Goal: Communication & Community: Answer question/provide support

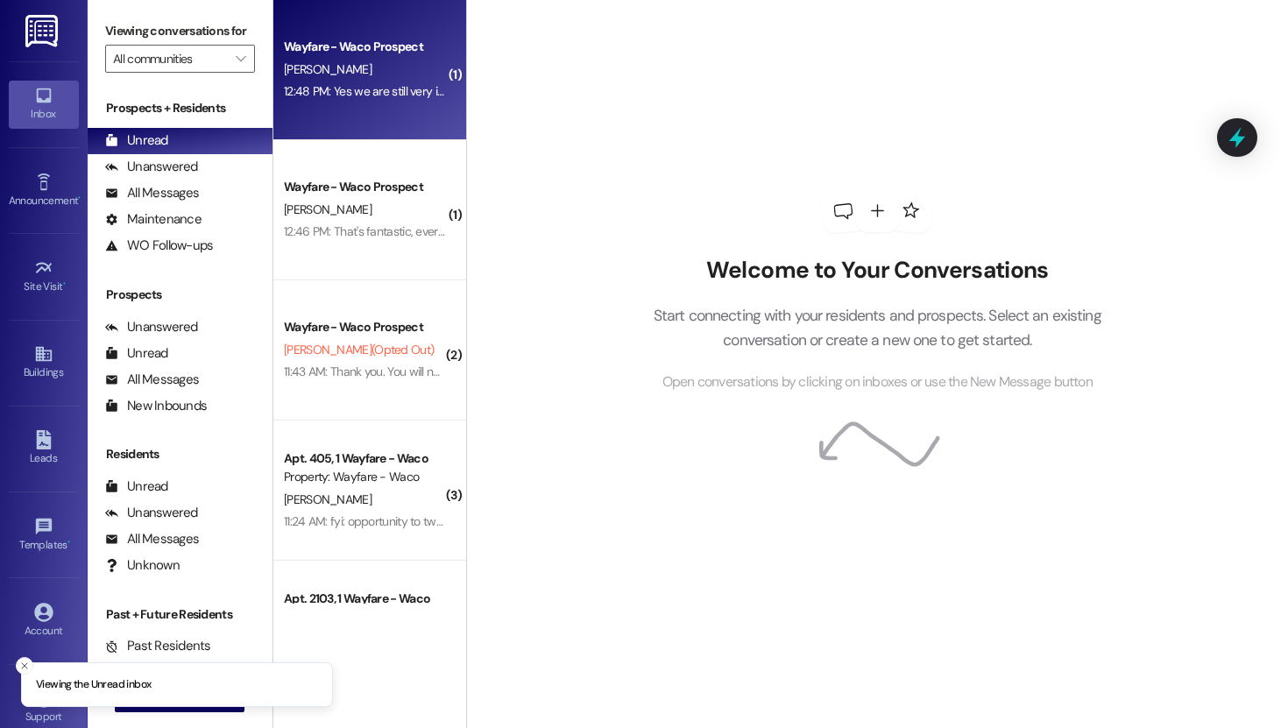
click at [375, 85] on div "12:48 PM: Yes we are still very interested. We put our house on the market. No …" at bounding box center [646, 91] width 724 height 16
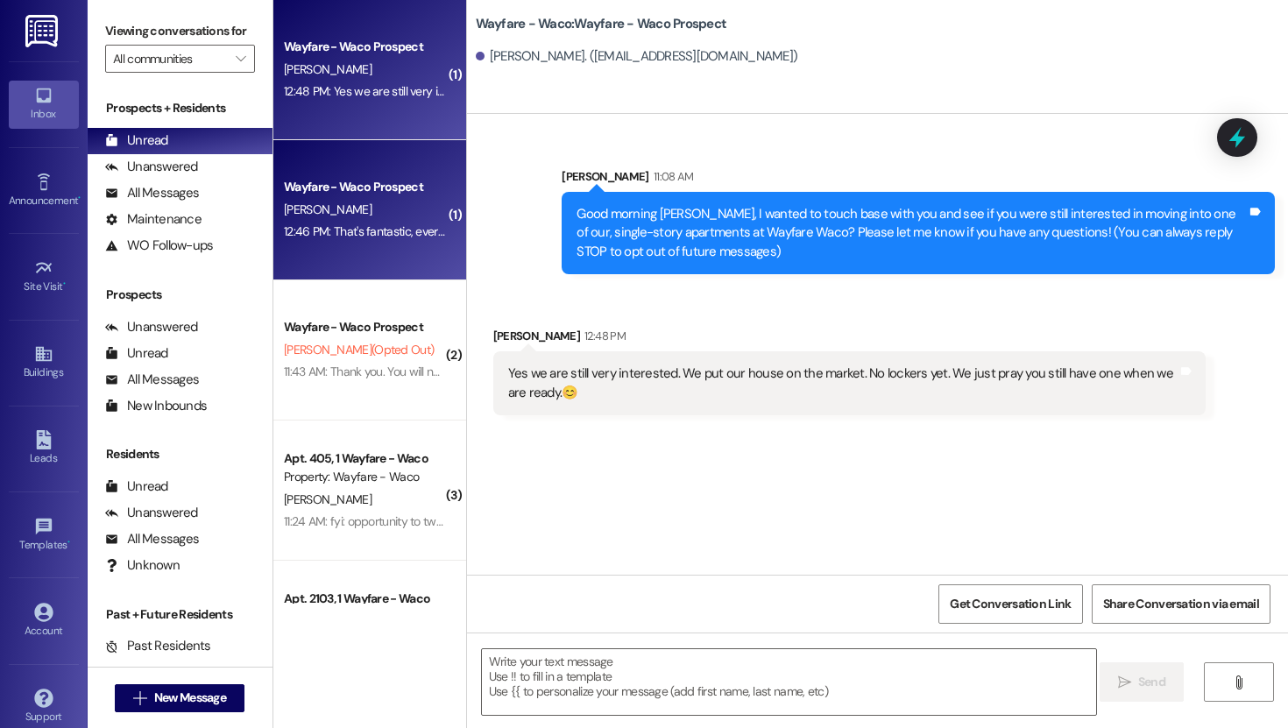
click at [364, 241] on div "12:46 PM: That's fantastic, everything looks to be correct. Just want to verify…" at bounding box center [365, 232] width 166 height 22
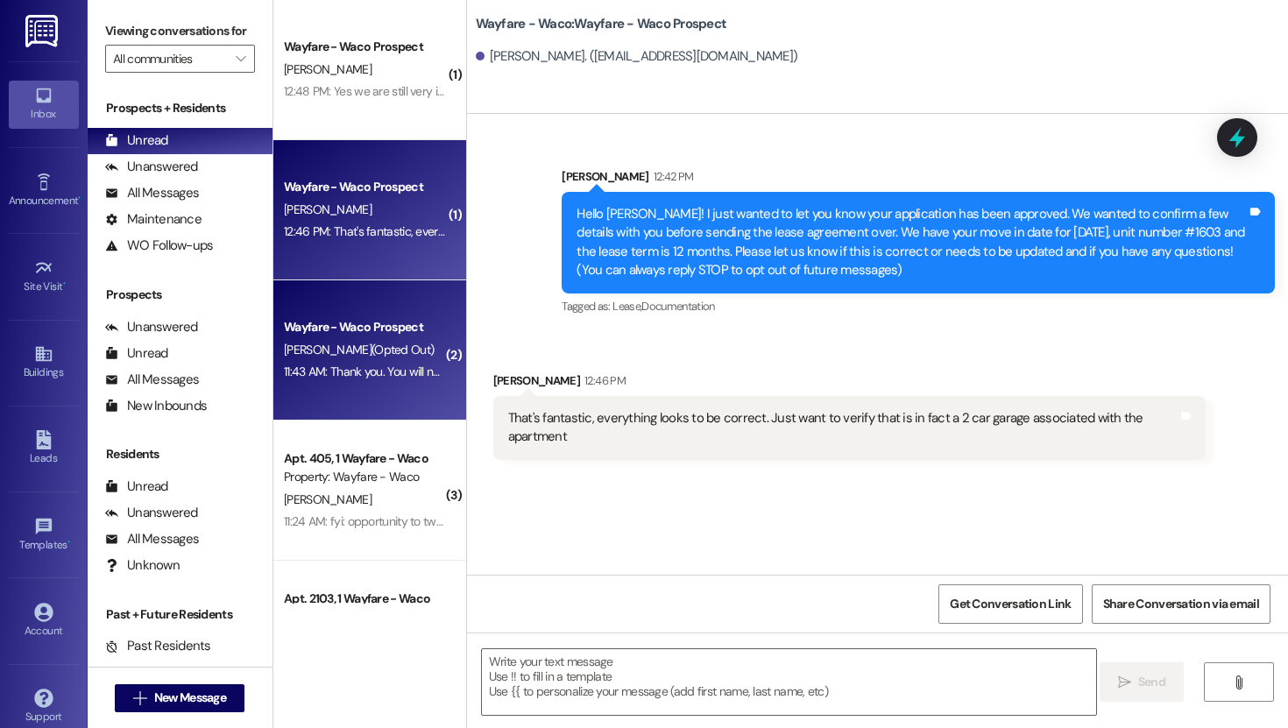
click at [355, 351] on span "[PERSON_NAME] (Opted Out)" at bounding box center [359, 350] width 150 height 16
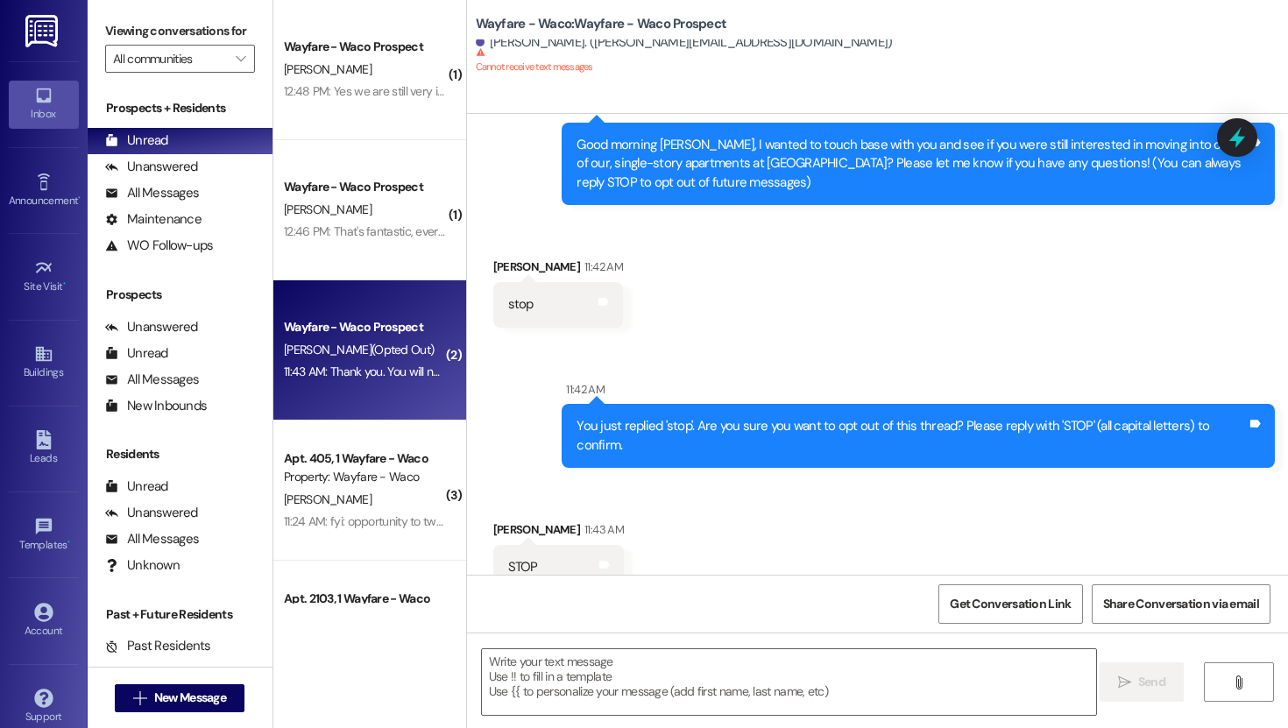
scroll to position [79, 0]
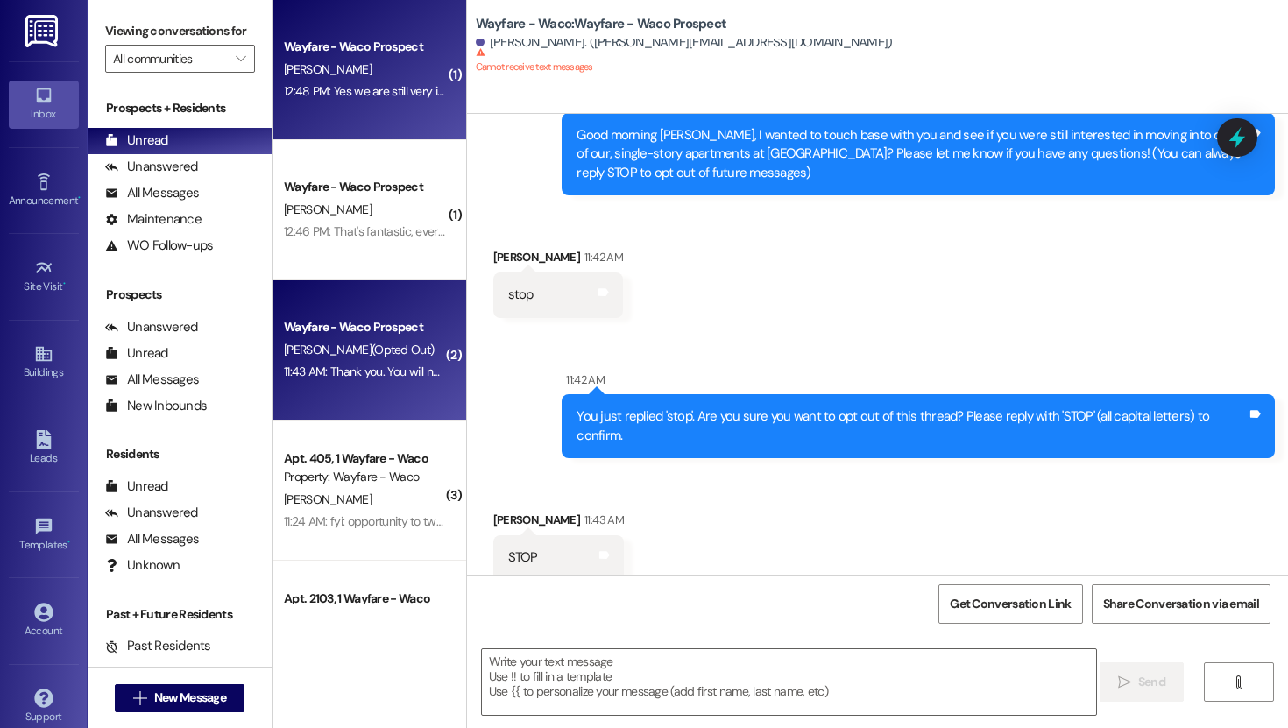
click at [363, 112] on div "Wayfare - Waco Prospect [PERSON_NAME] 12:48 PM: Yes we are still very intereste…" at bounding box center [369, 70] width 193 height 140
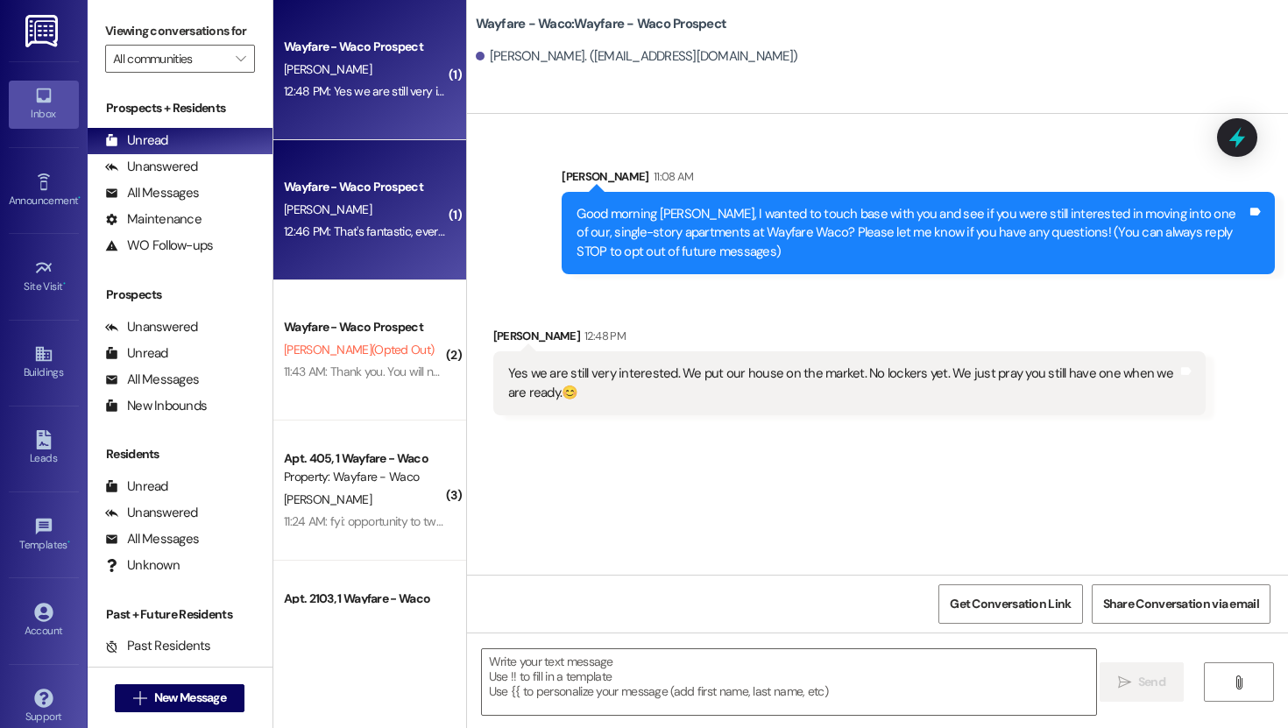
scroll to position [0, 0]
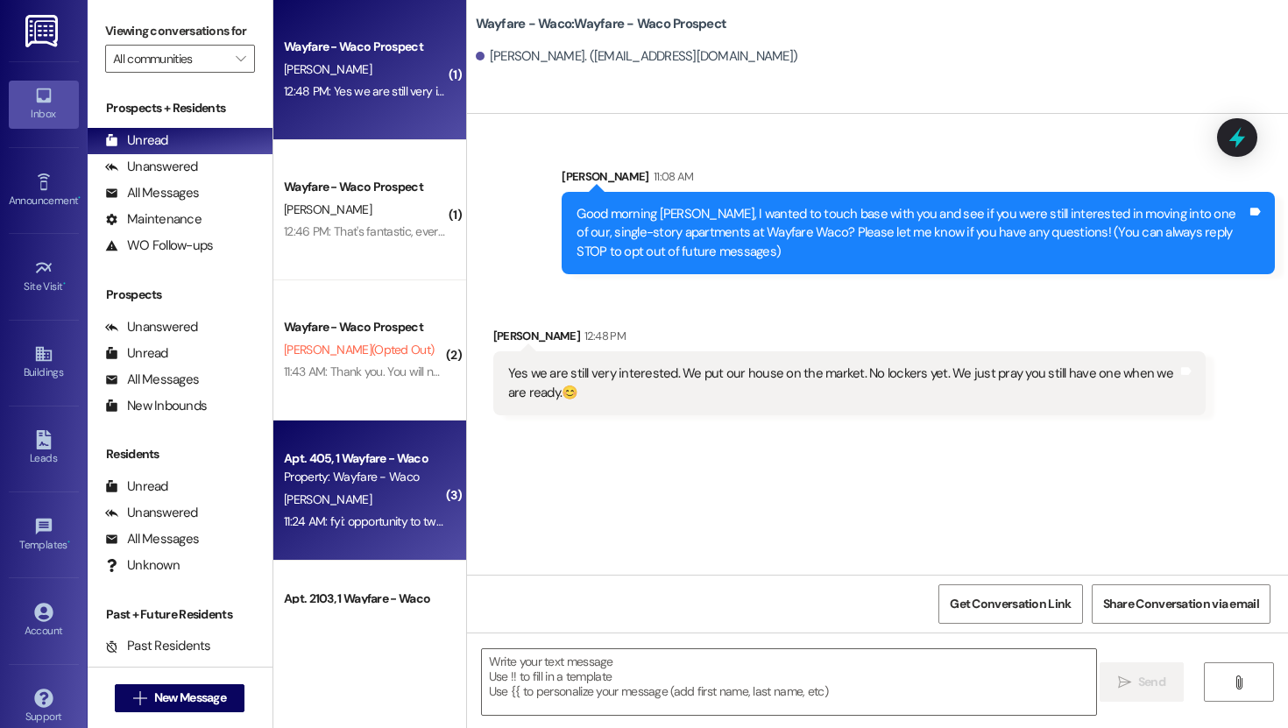
click at [342, 495] on div "[PERSON_NAME]" at bounding box center [365, 500] width 166 height 22
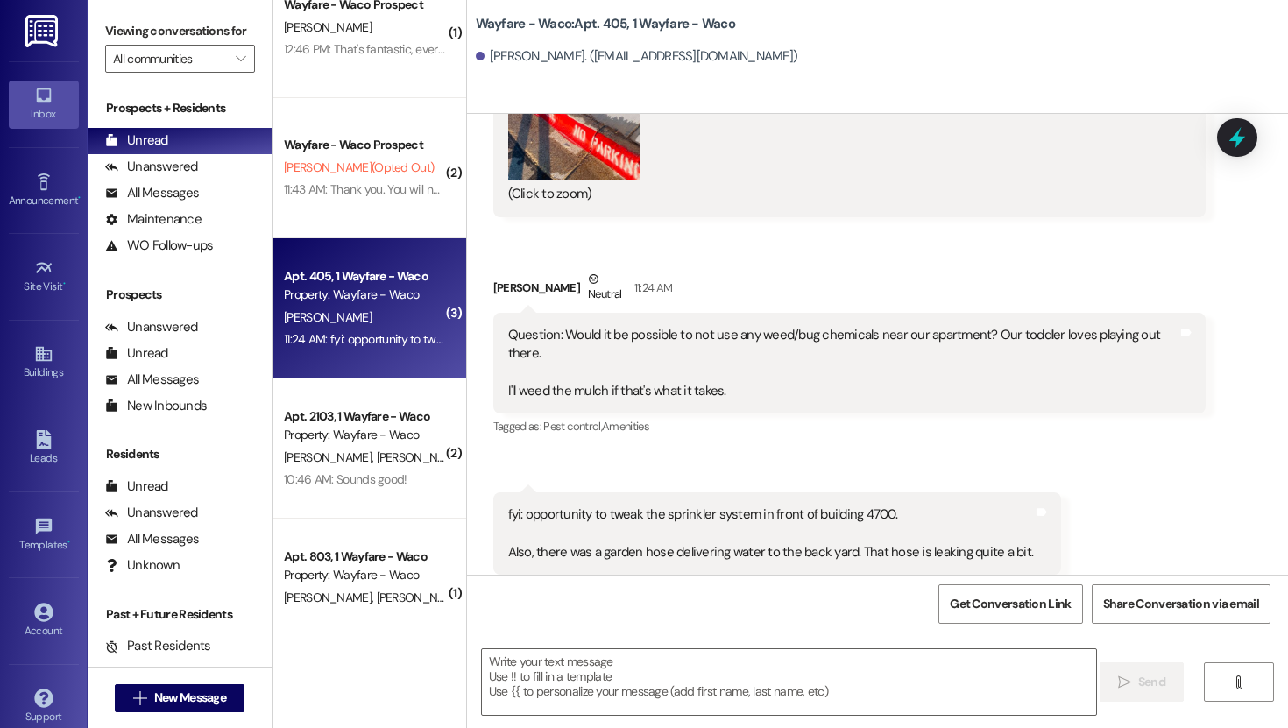
scroll to position [224, 0]
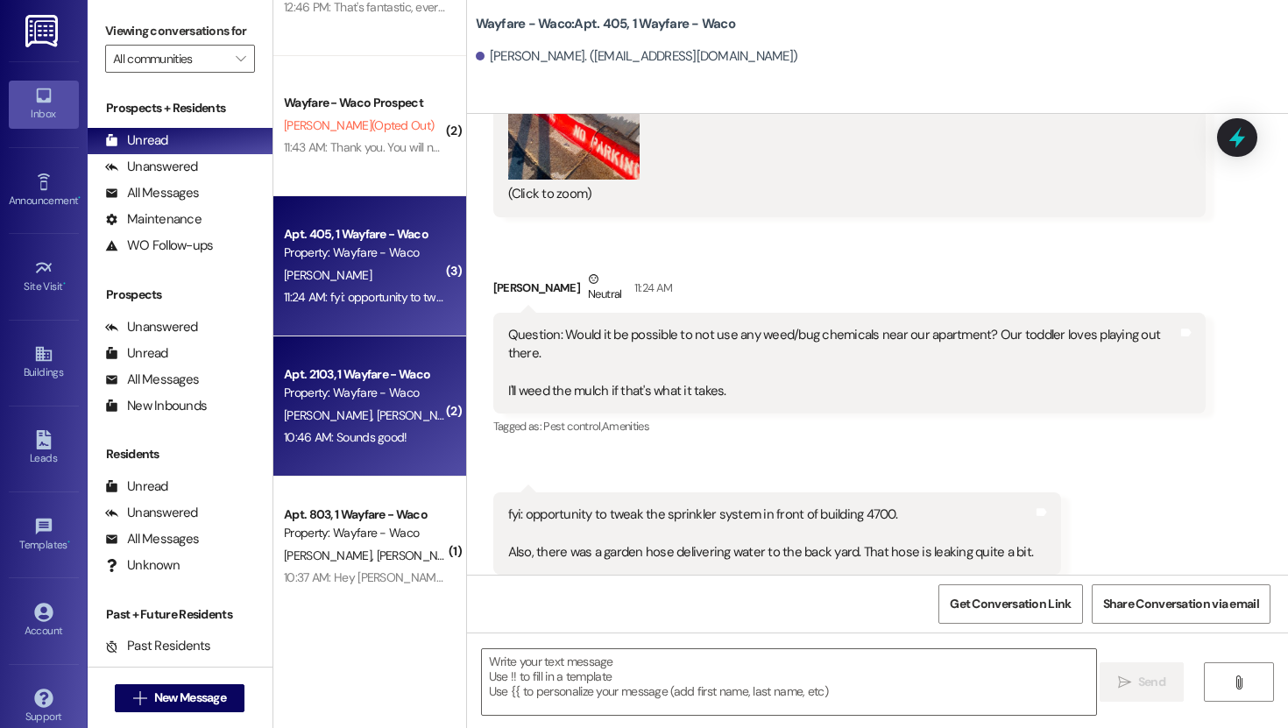
click at [376, 421] on span "[PERSON_NAME]" at bounding box center [420, 416] width 88 height 16
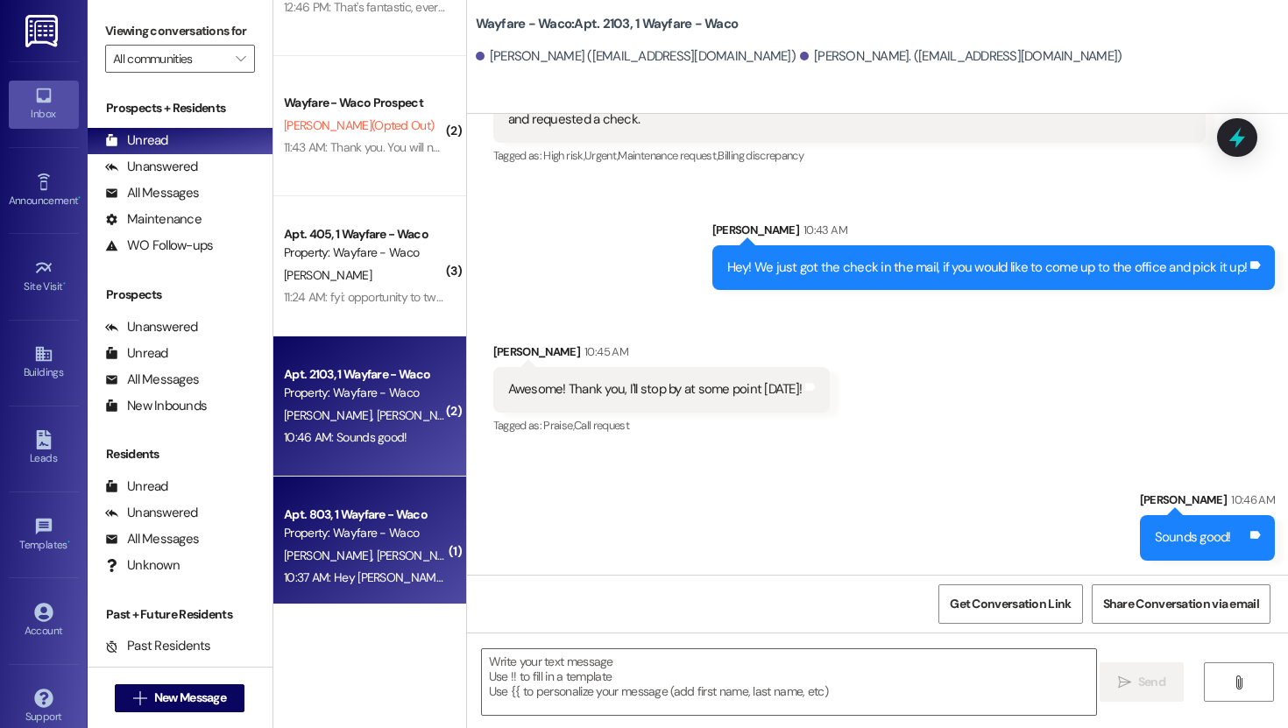
click at [341, 570] on div "10:37 AM: Hey [PERSON_NAME], I will put a maintenance request for your dishwate…" at bounding box center [587, 578] width 606 height 16
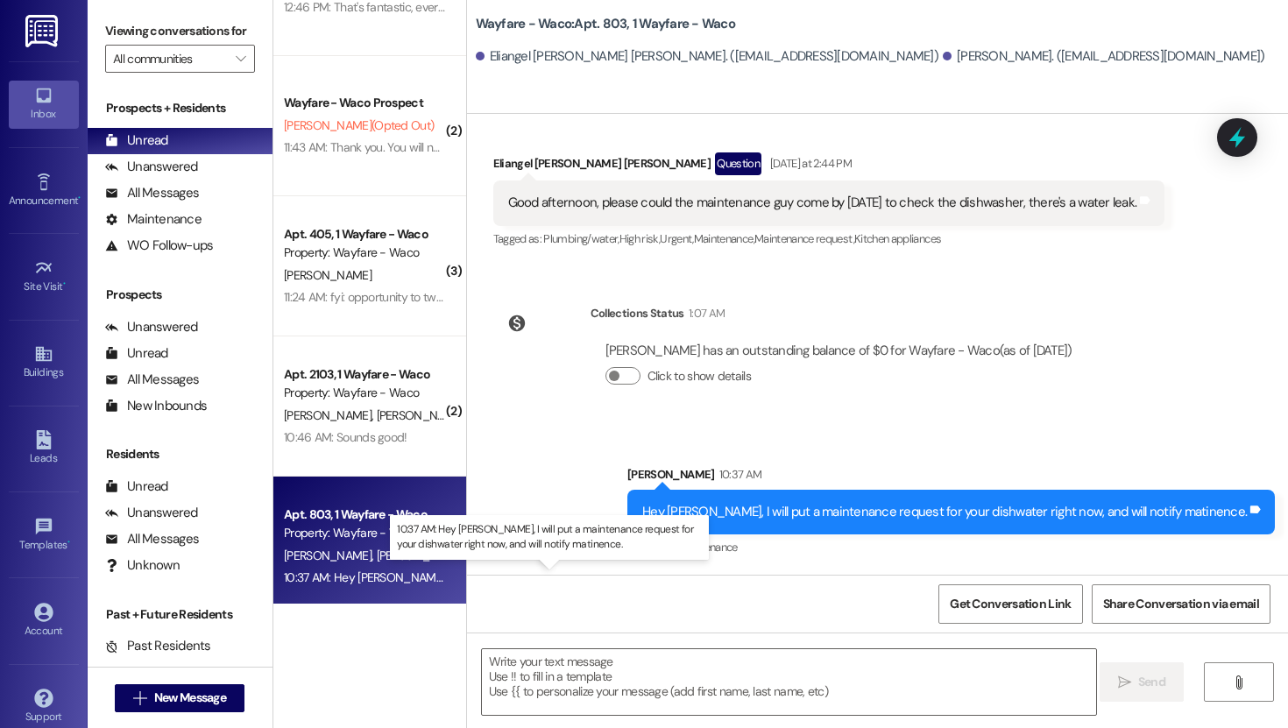
scroll to position [12263, 0]
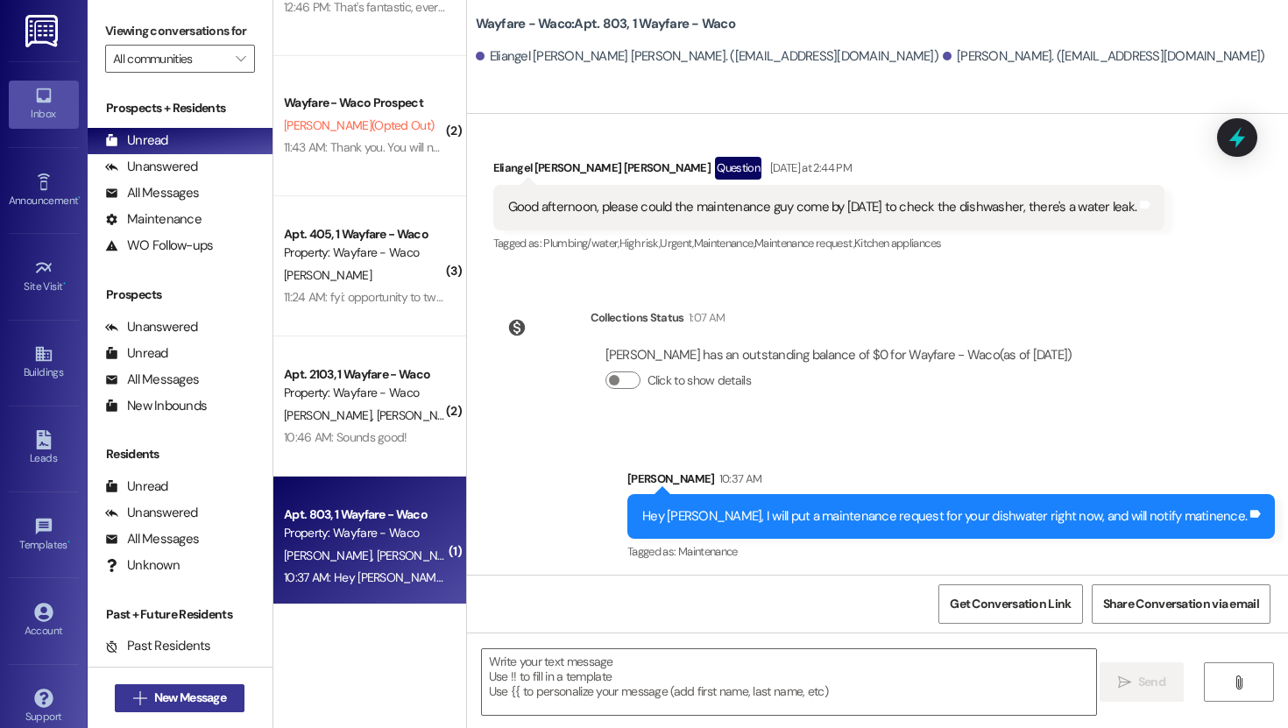
click at [174, 708] on button " New Message" at bounding box center [180, 698] width 130 height 28
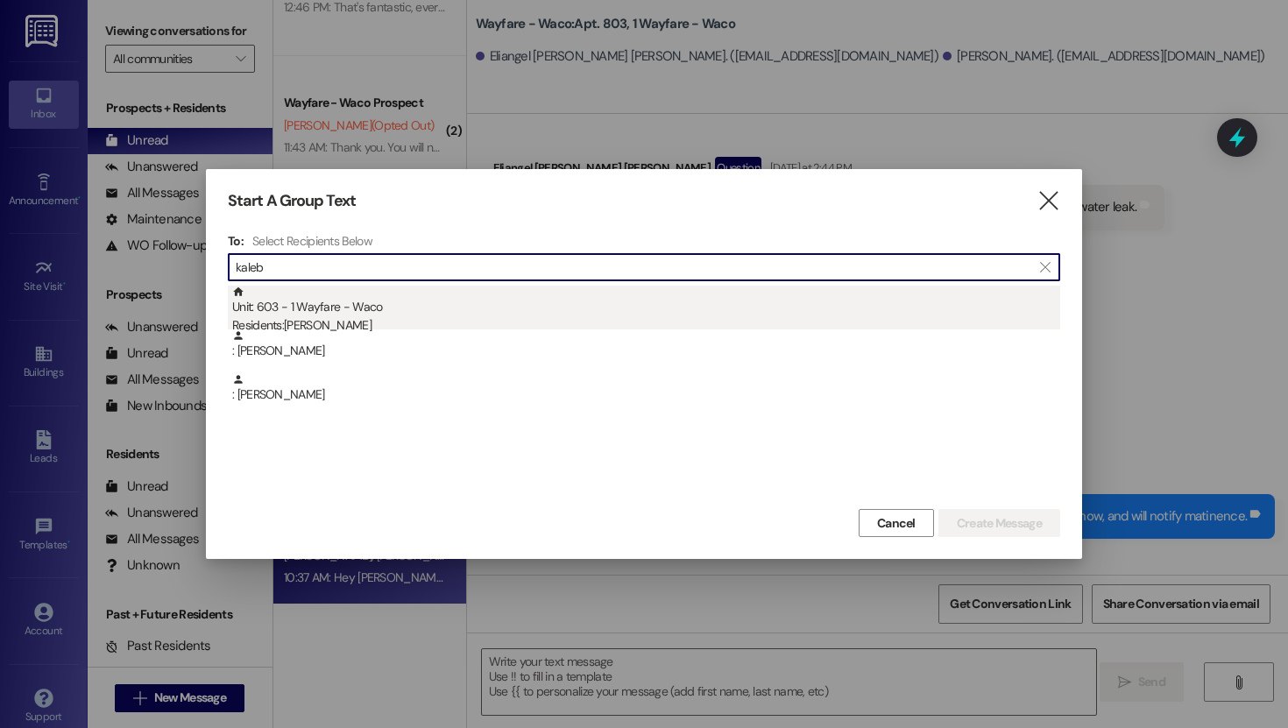
type input "kaleb"
click at [372, 307] on div "Unit: 603 - 1 Wayfare - Waco Residents: [PERSON_NAME]" at bounding box center [646, 311] width 828 height 50
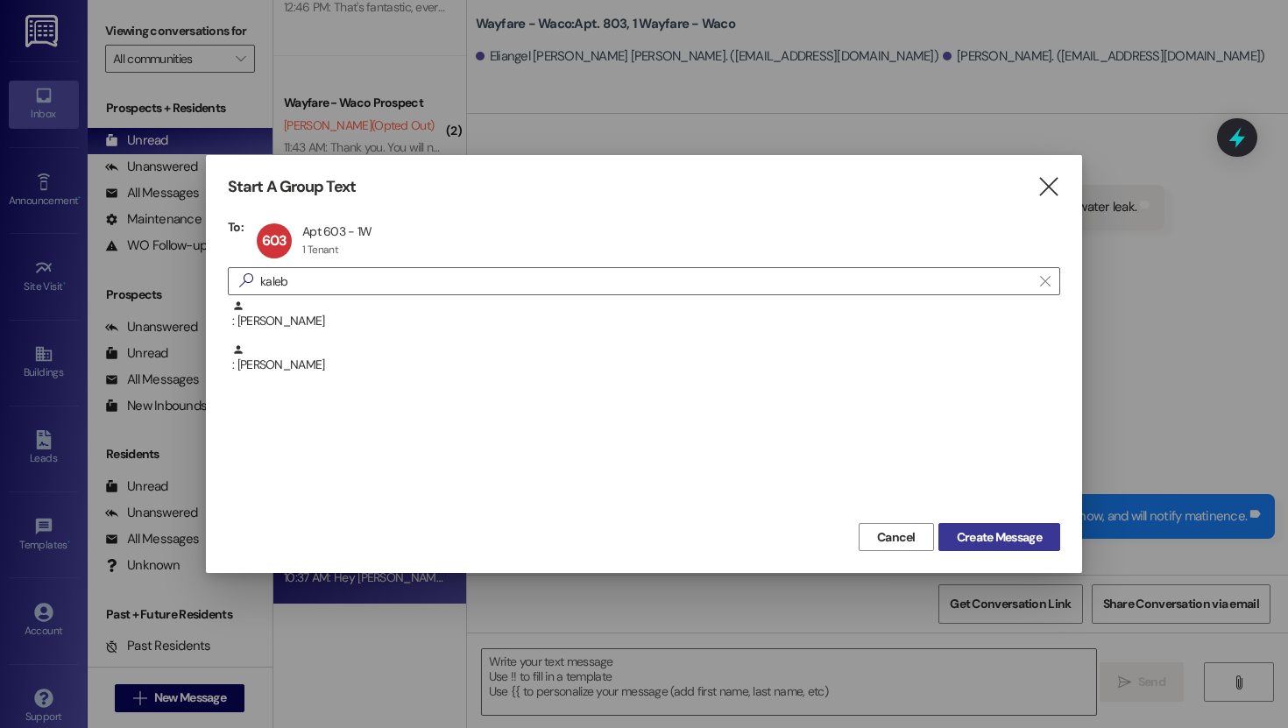
click at [1024, 548] on button "Create Message" at bounding box center [1000, 537] width 122 height 28
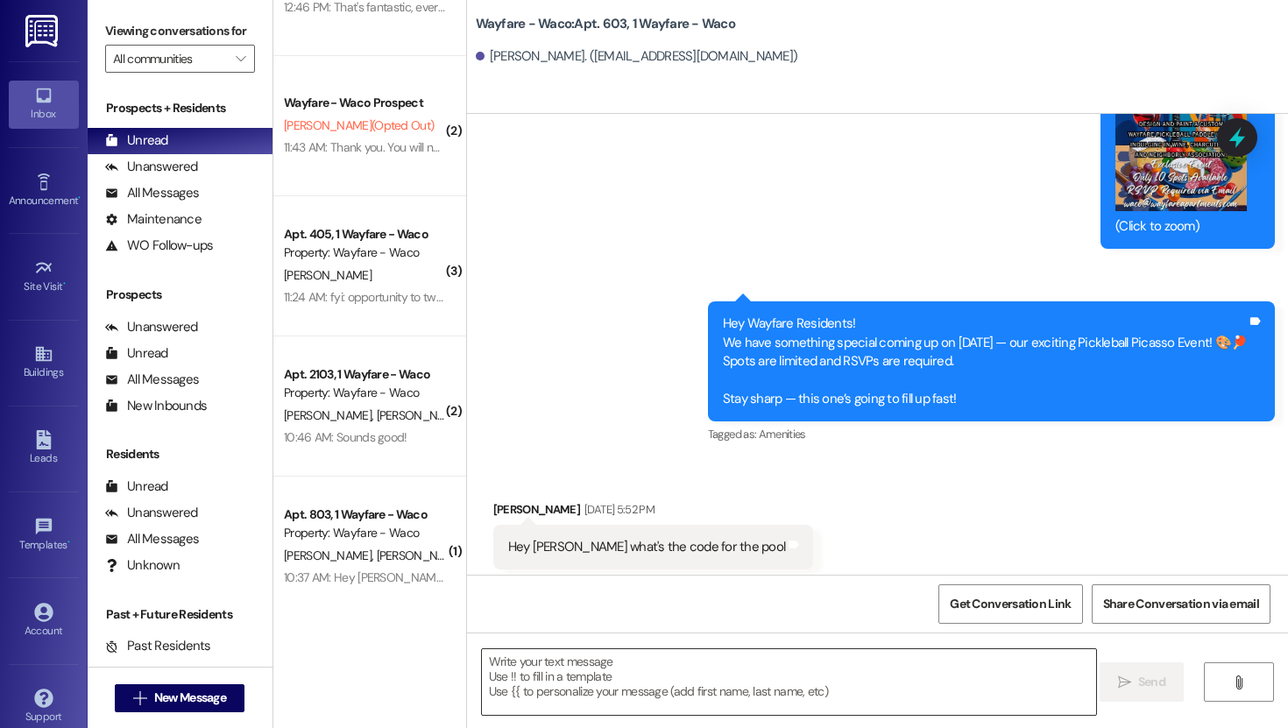
scroll to position [15983, 0]
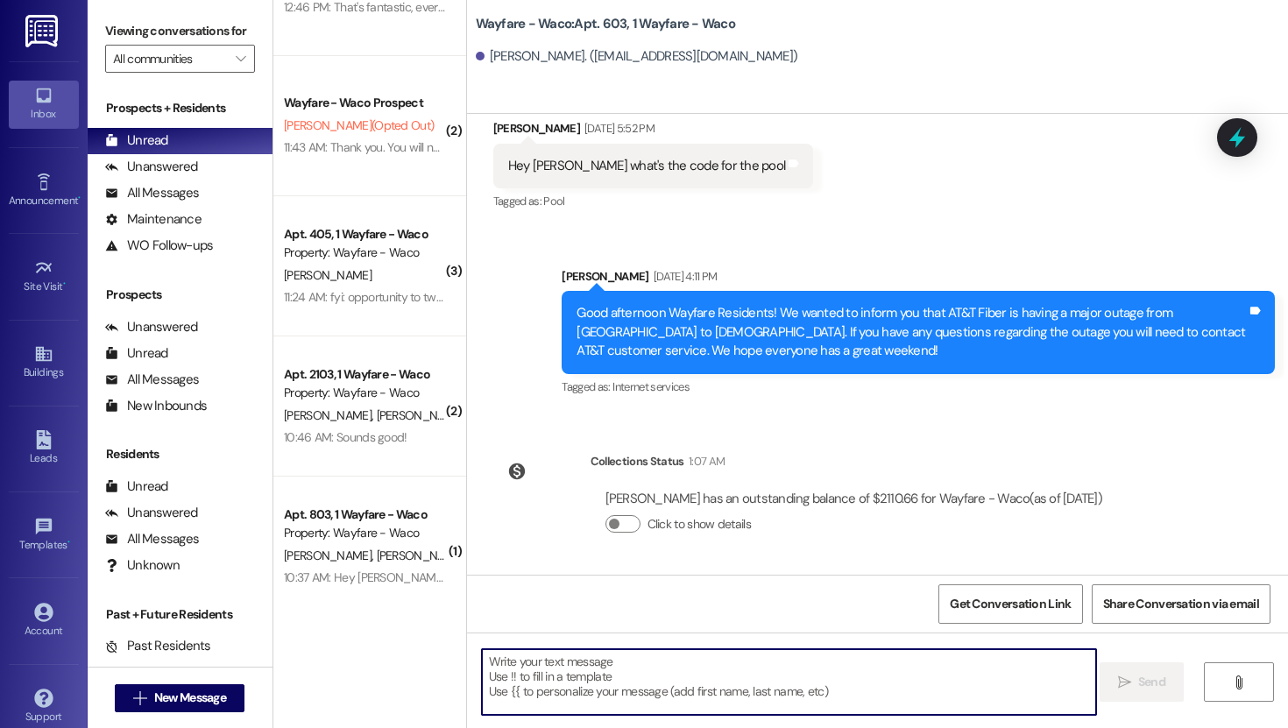
click at [713, 683] on textarea at bounding box center [789, 682] width 614 height 66
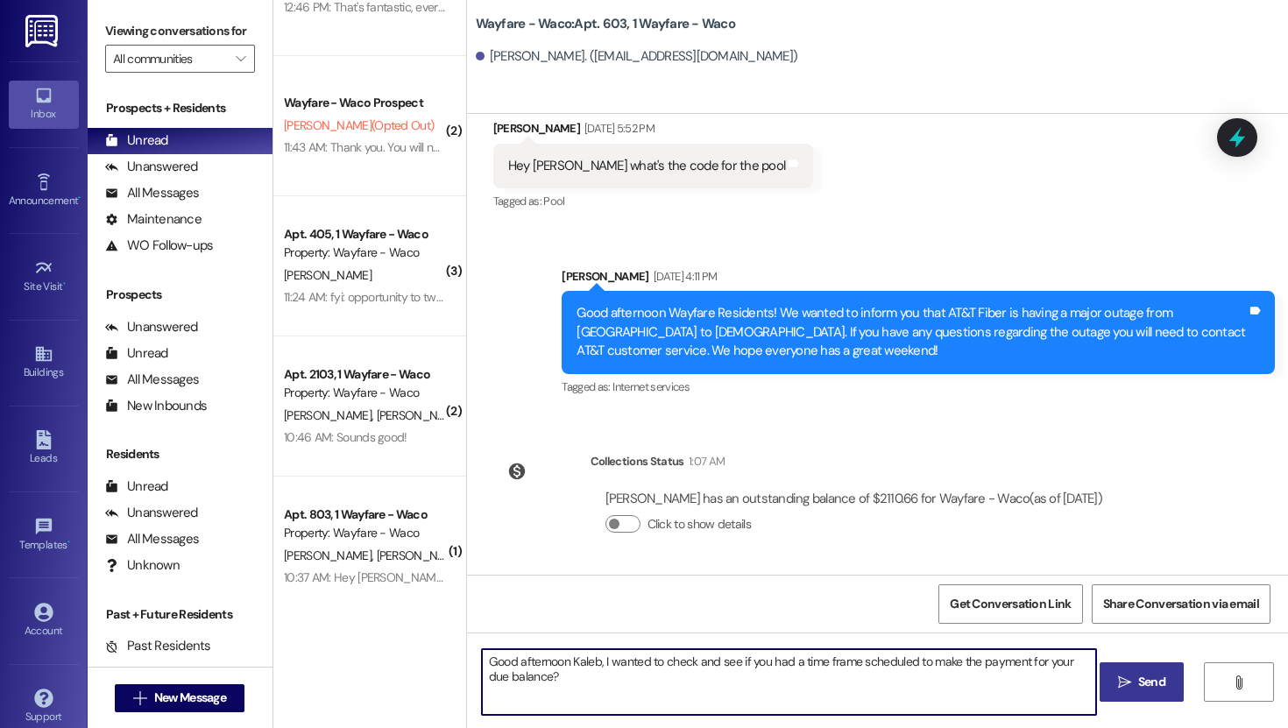
type textarea "Good afternoon Kaleb, I wanted to check and see if you had a time frame schedul…"
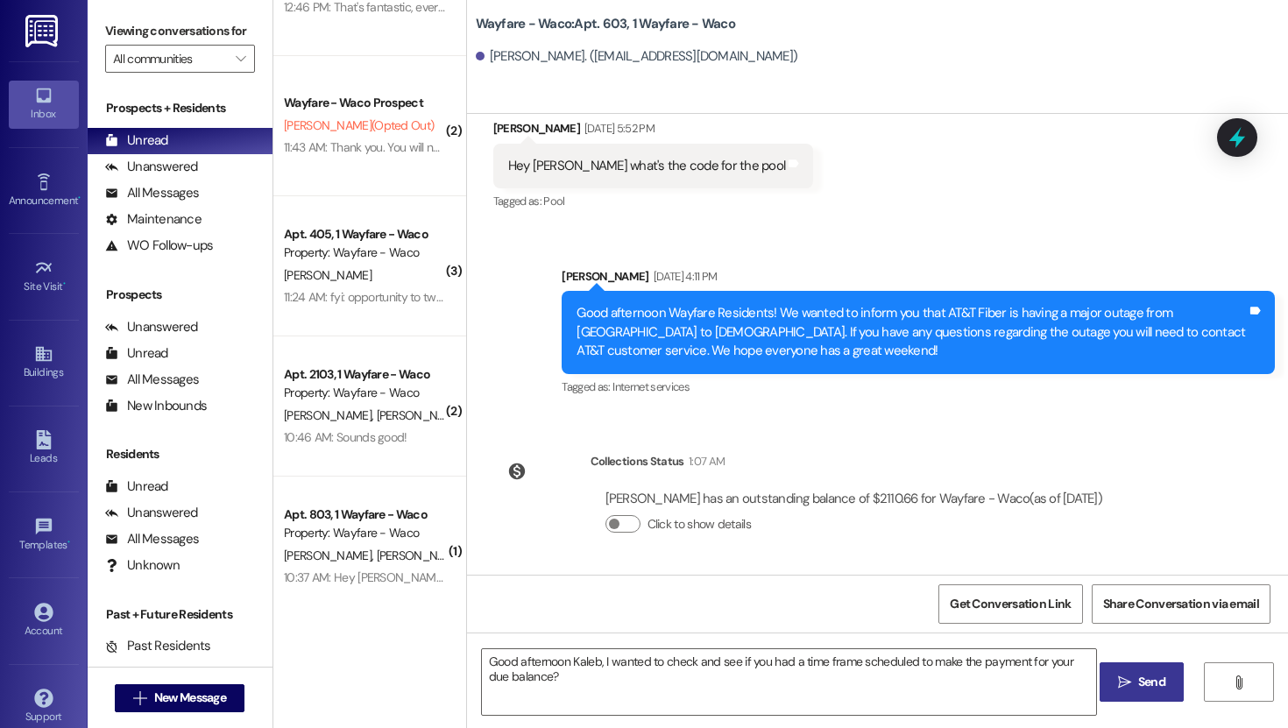
click at [1145, 699] on button " Send" at bounding box center [1142, 682] width 85 height 39
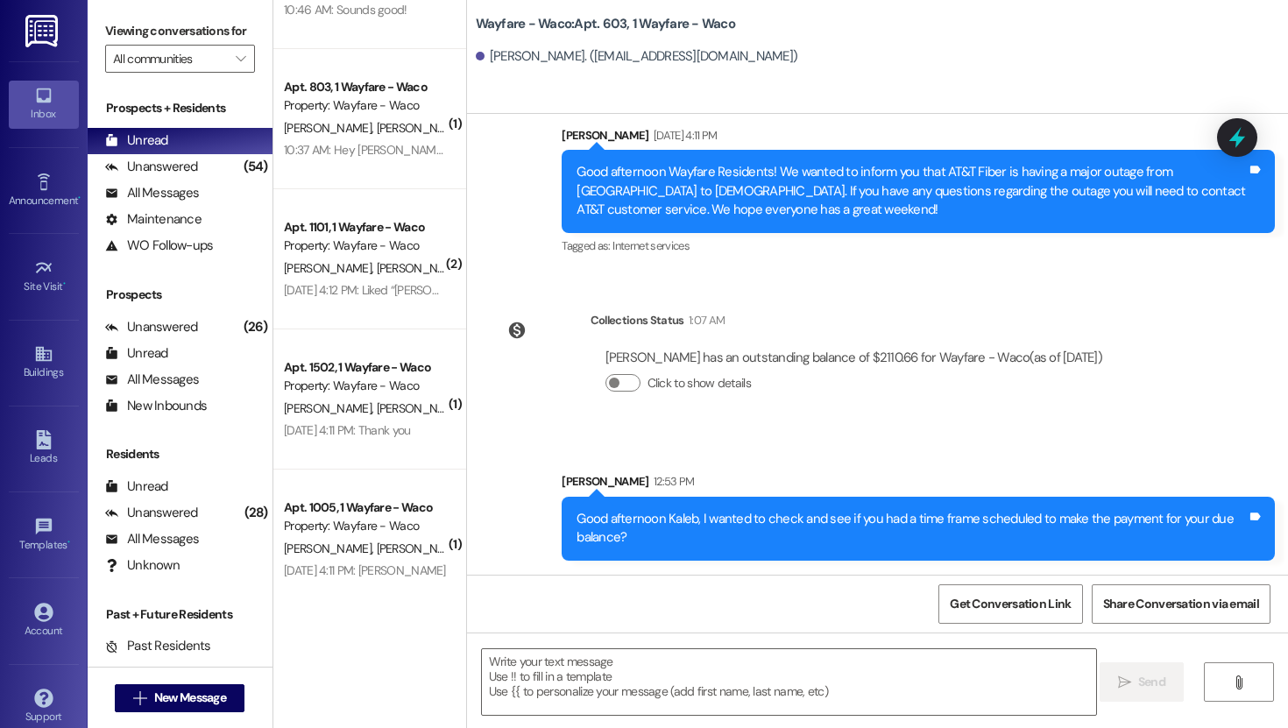
scroll to position [653, 0]
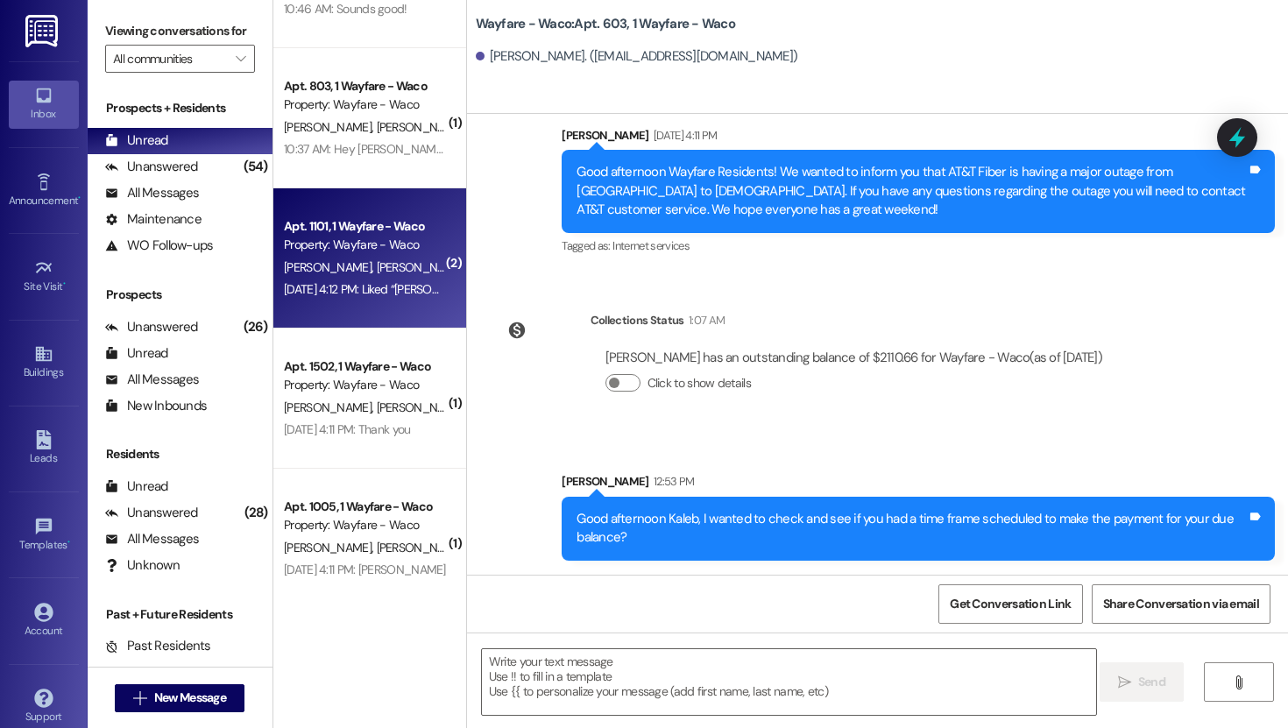
click at [376, 274] on span "[PERSON_NAME]" at bounding box center [420, 267] width 88 height 16
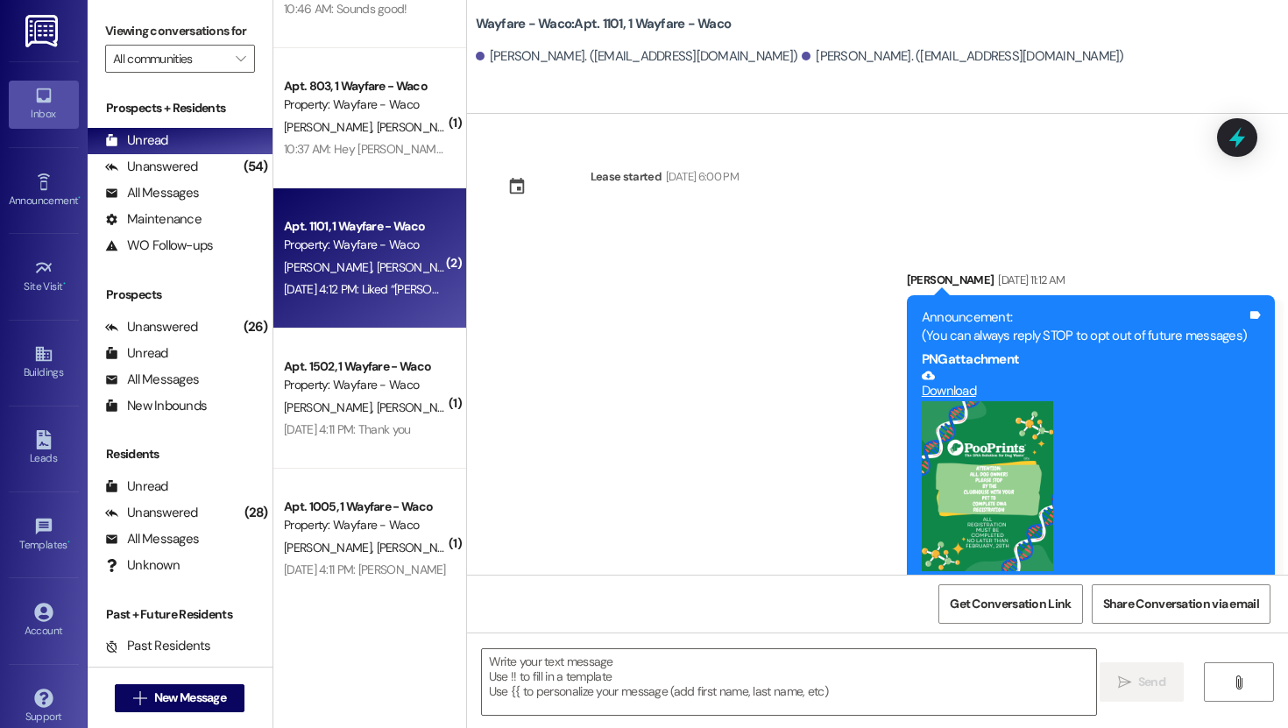
scroll to position [11976, 0]
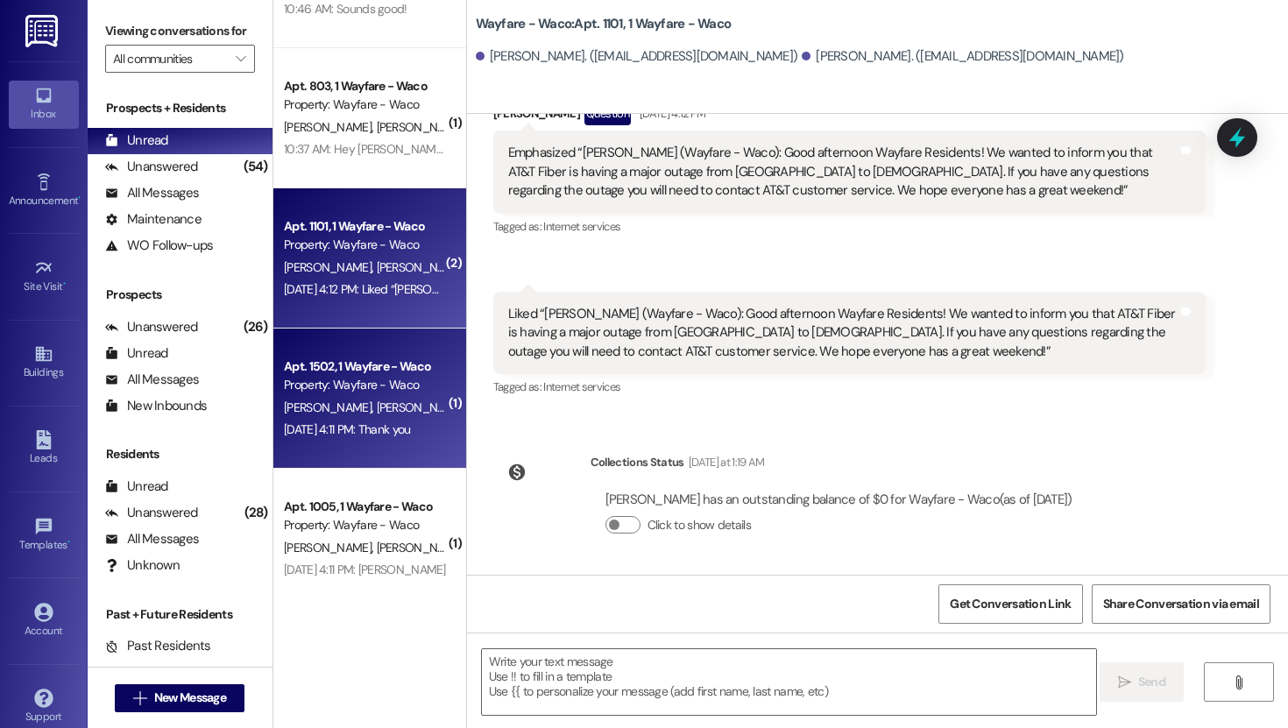
click at [400, 386] on div "Property: Wayfare - Waco" at bounding box center [365, 385] width 162 height 18
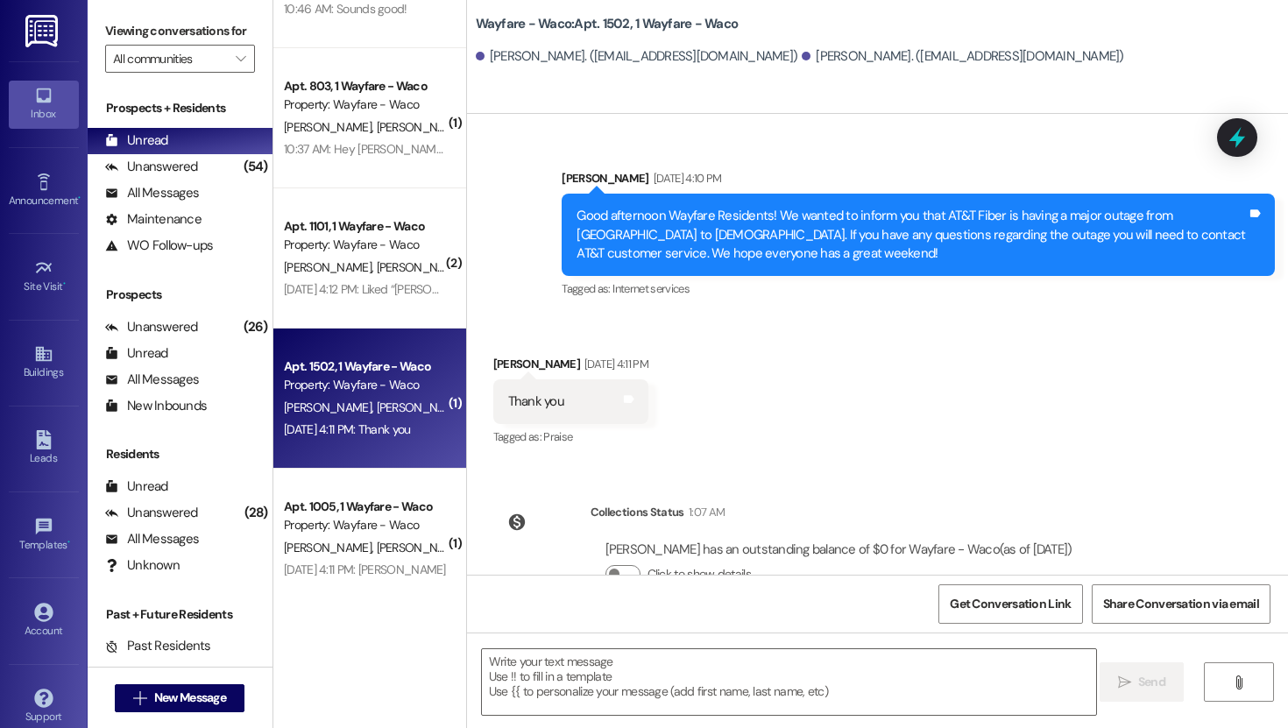
scroll to position [8658, 0]
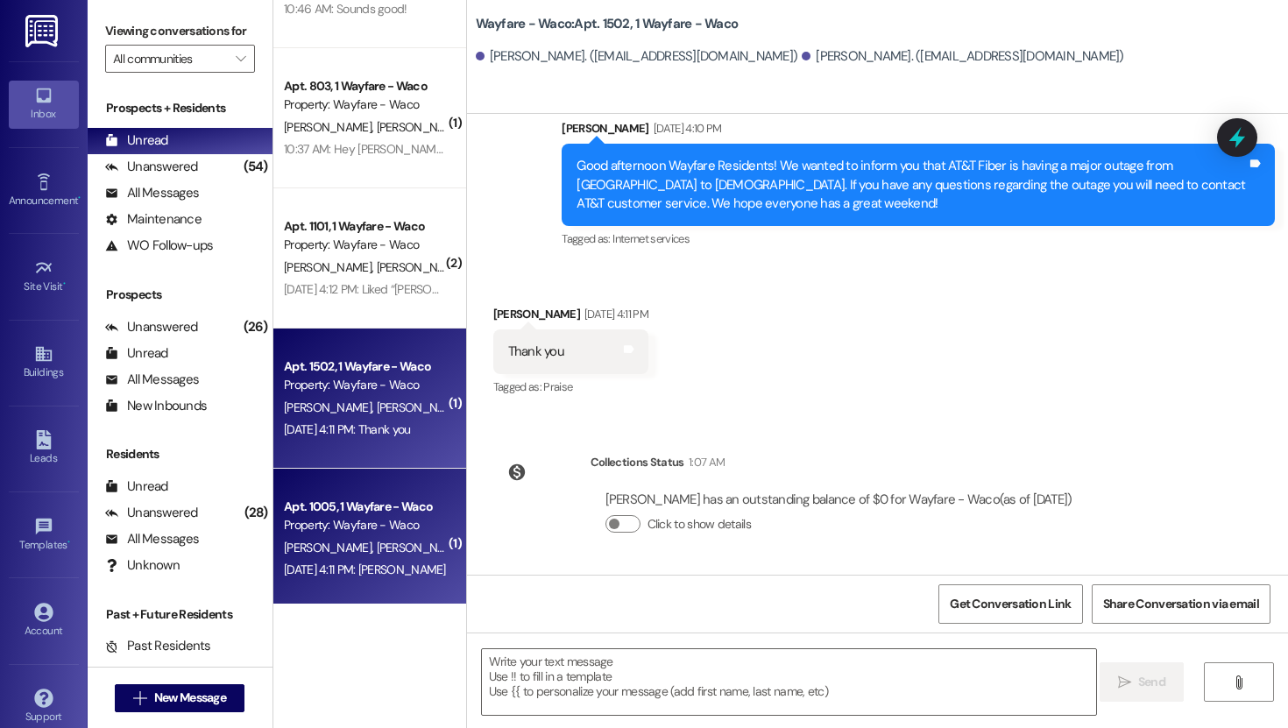
click at [370, 530] on div "Property: Wayfare - Waco" at bounding box center [365, 525] width 162 height 18
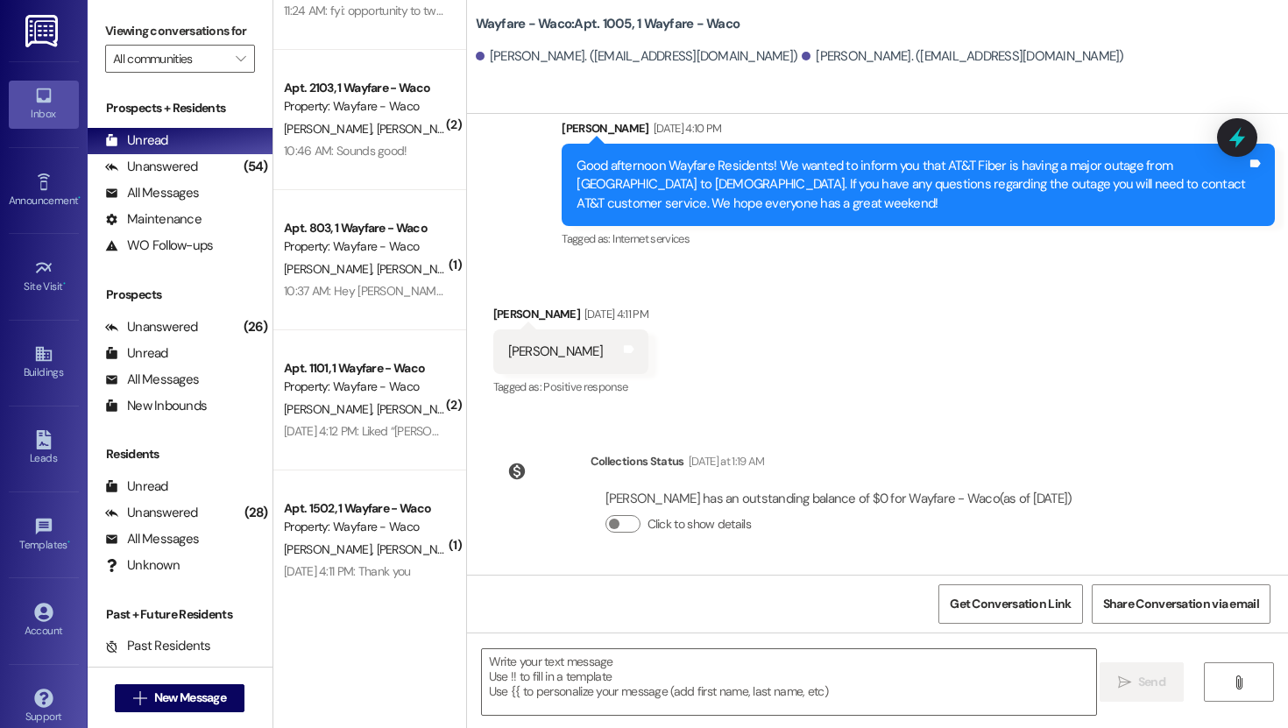
scroll to position [300, 0]
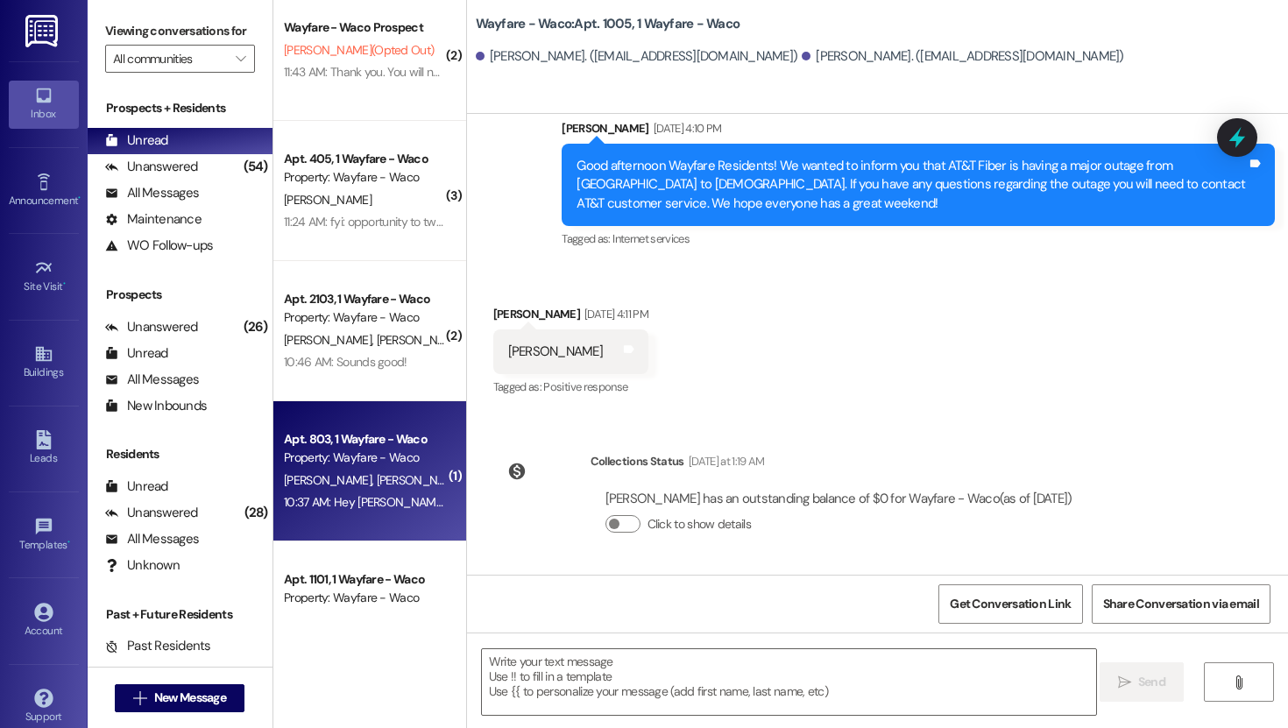
click at [364, 446] on div "Apt. 803, 1 Wayfare - Waco" at bounding box center [365, 439] width 162 height 18
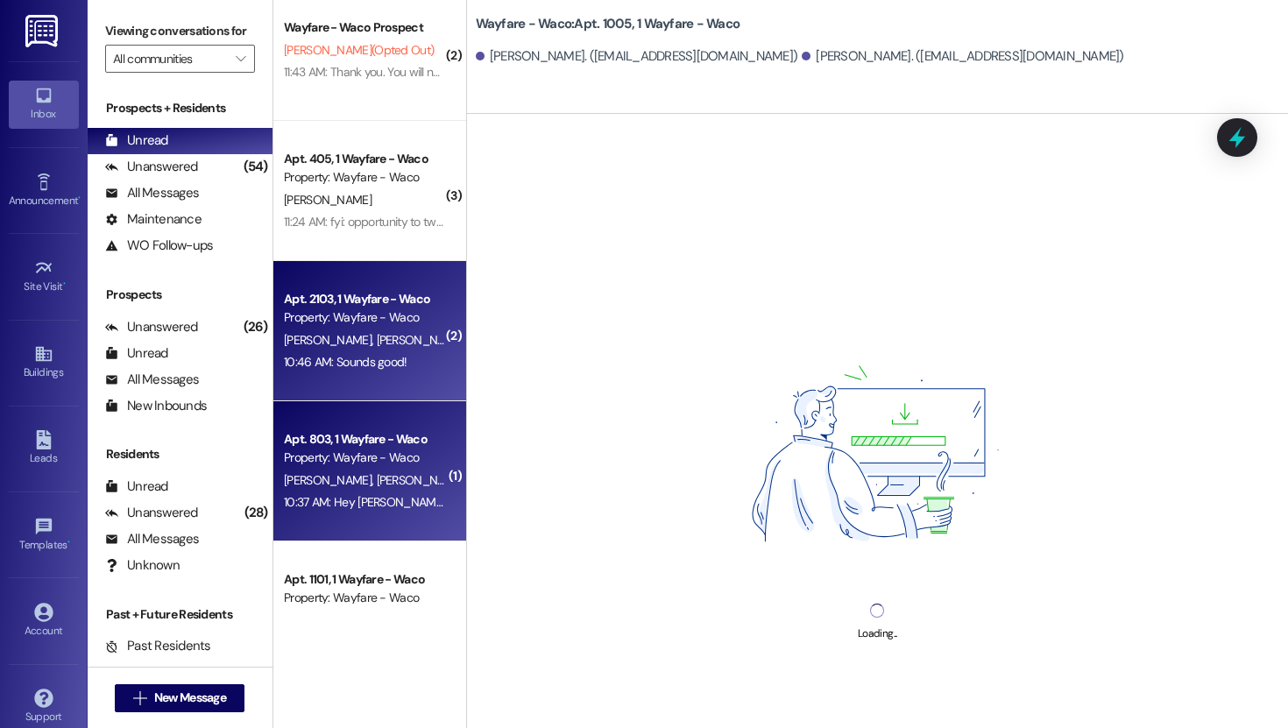
click at [367, 327] on div "Property: Wayfare - Waco" at bounding box center [365, 317] width 162 height 18
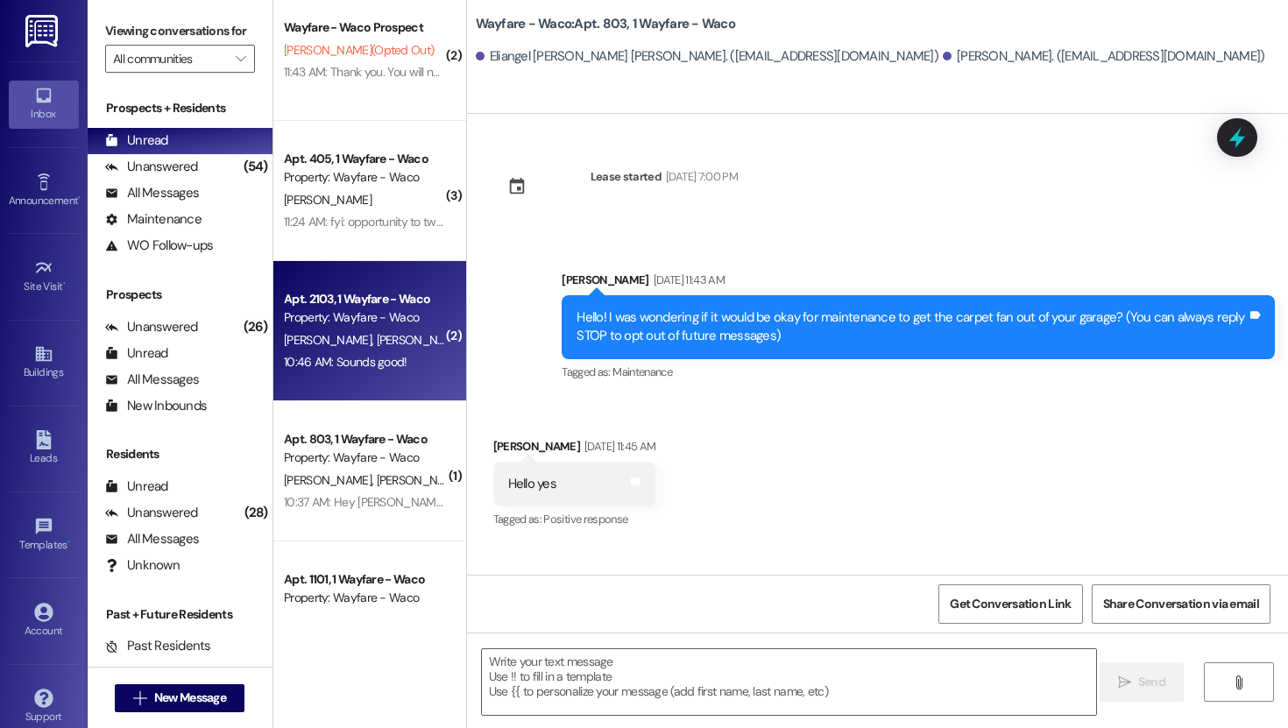
scroll to position [12263, 0]
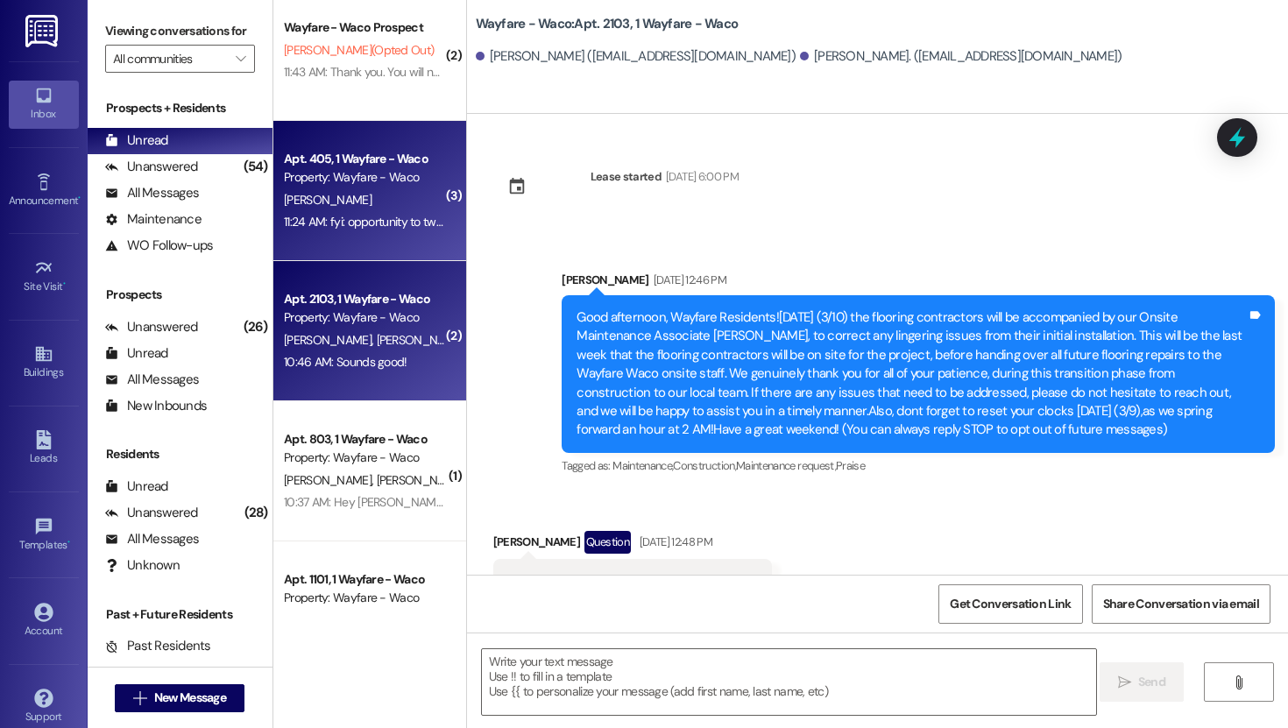
click at [354, 217] on div "11:24 AM: fyi: opportunity to tweak the sprinkler system in front of building 4…" at bounding box center [729, 222] width 890 height 16
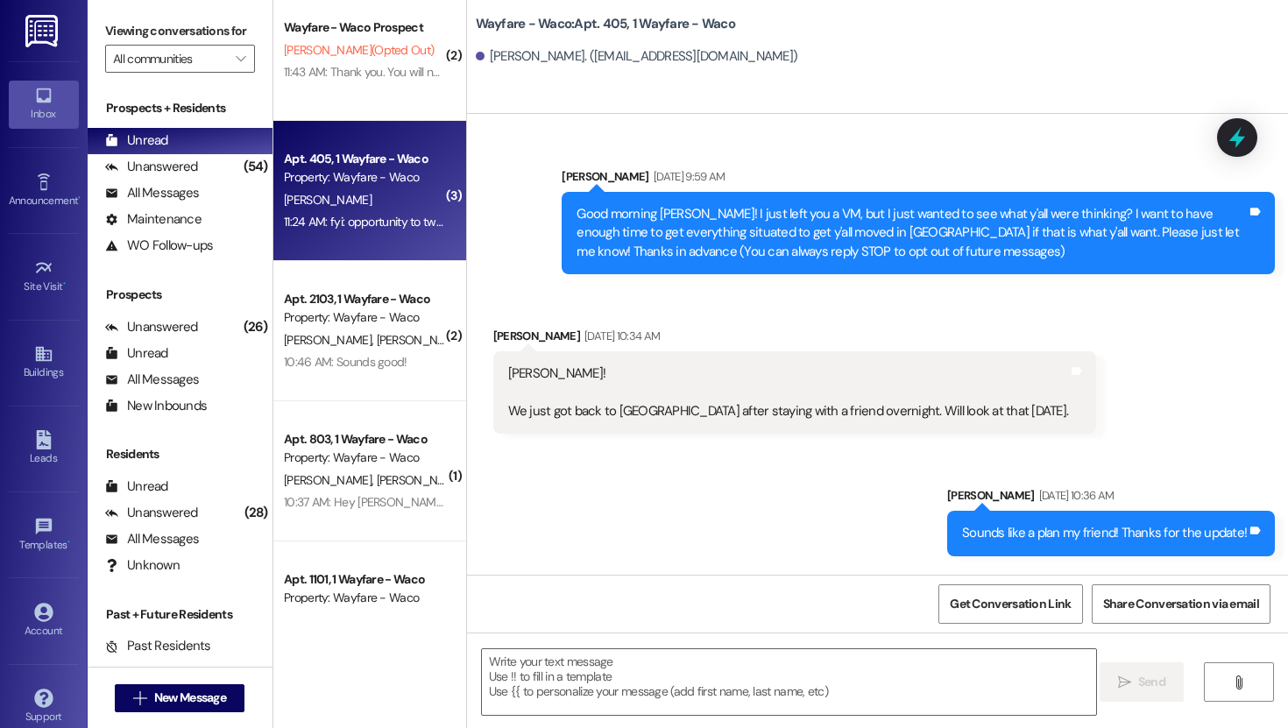
scroll to position [9256, 0]
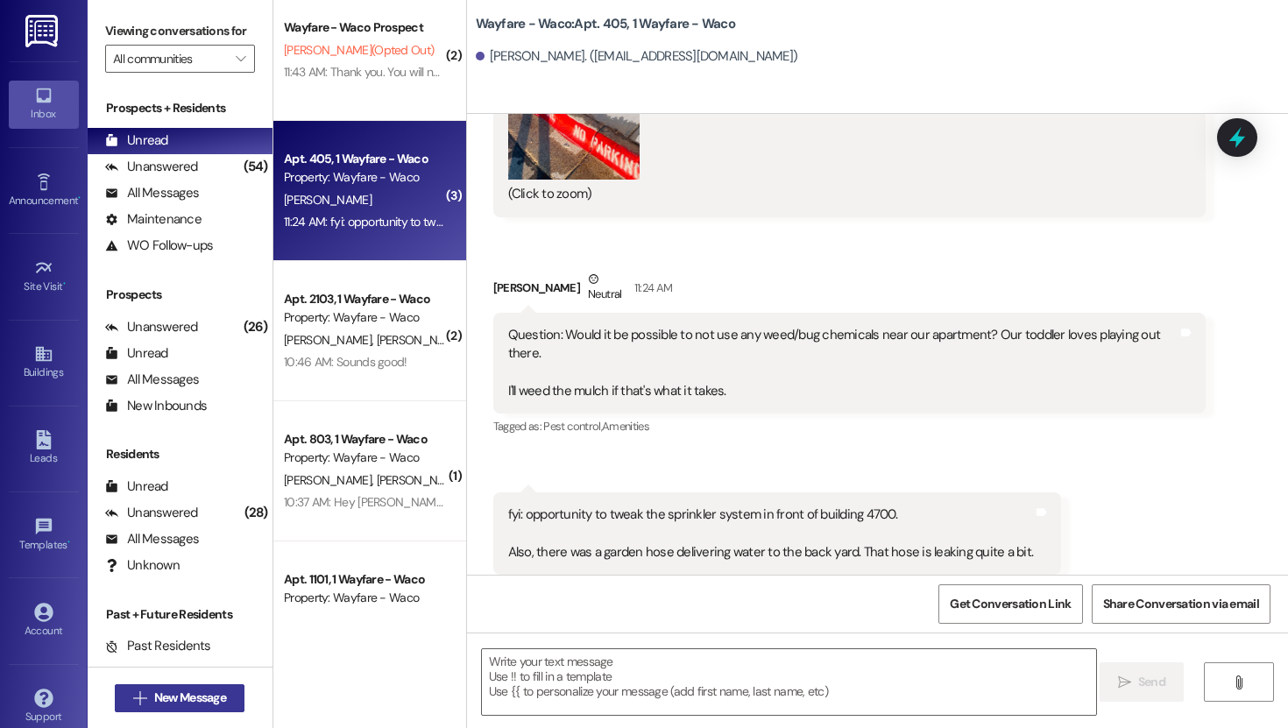
click at [186, 692] on span "New Message" at bounding box center [190, 698] width 72 height 18
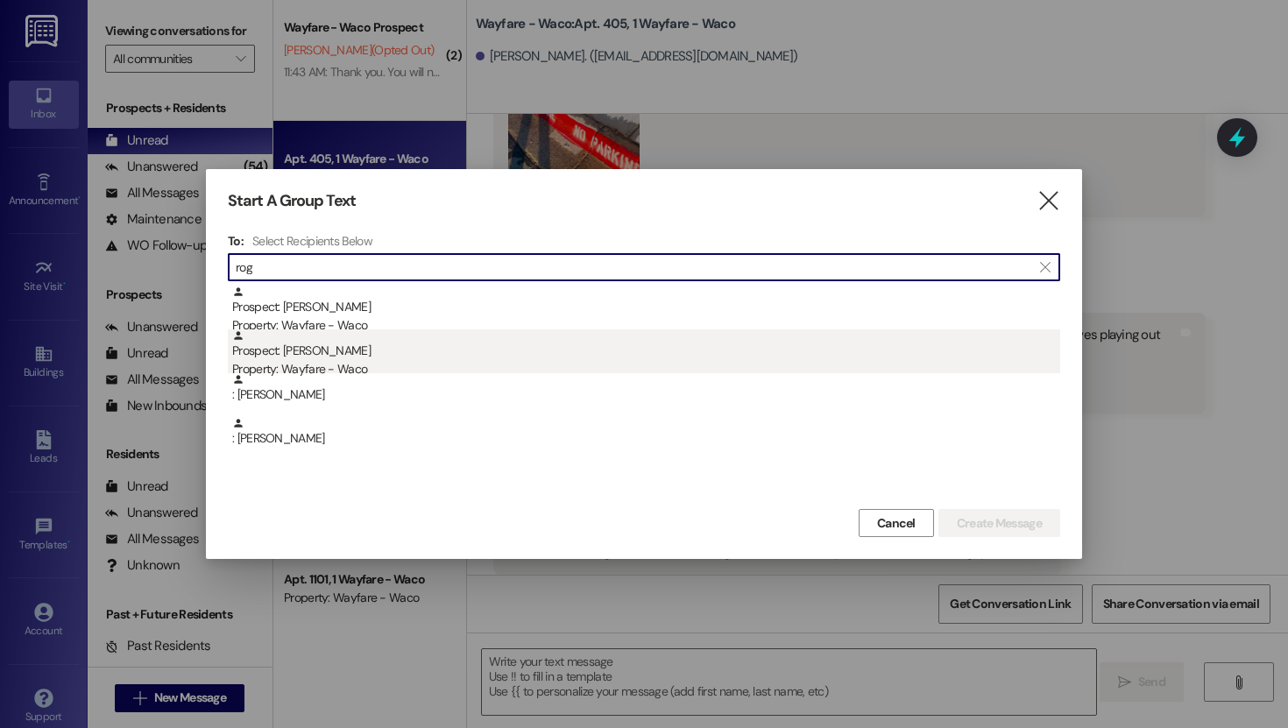
type input "rog"
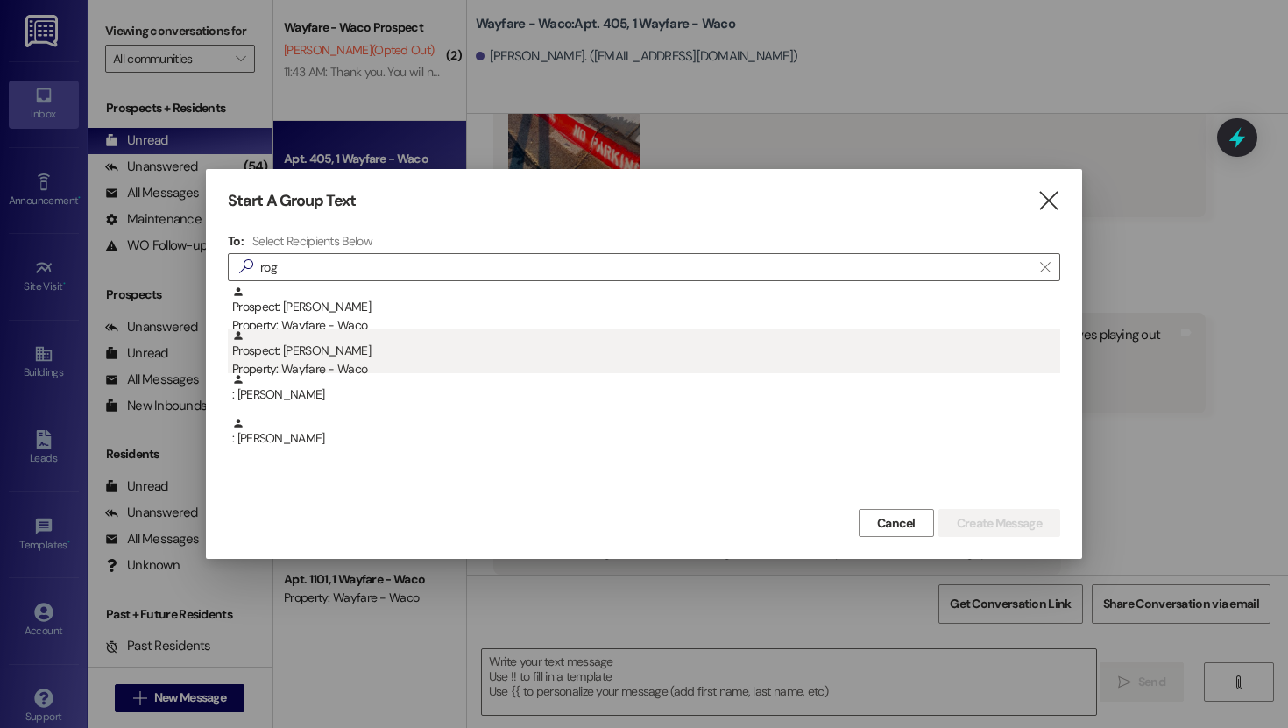
click at [344, 360] on div "Property: Wayfare - Waco" at bounding box center [646, 369] width 828 height 18
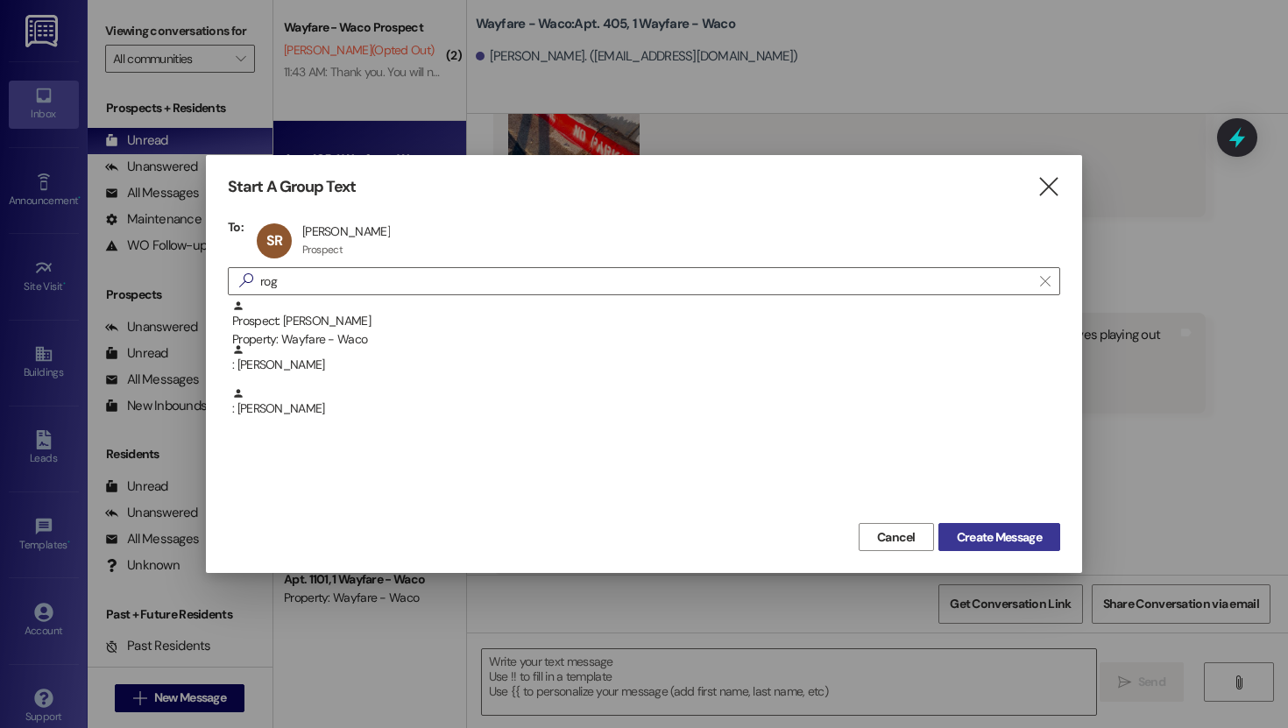
click at [1012, 533] on span "Create Message" at bounding box center [999, 537] width 85 height 18
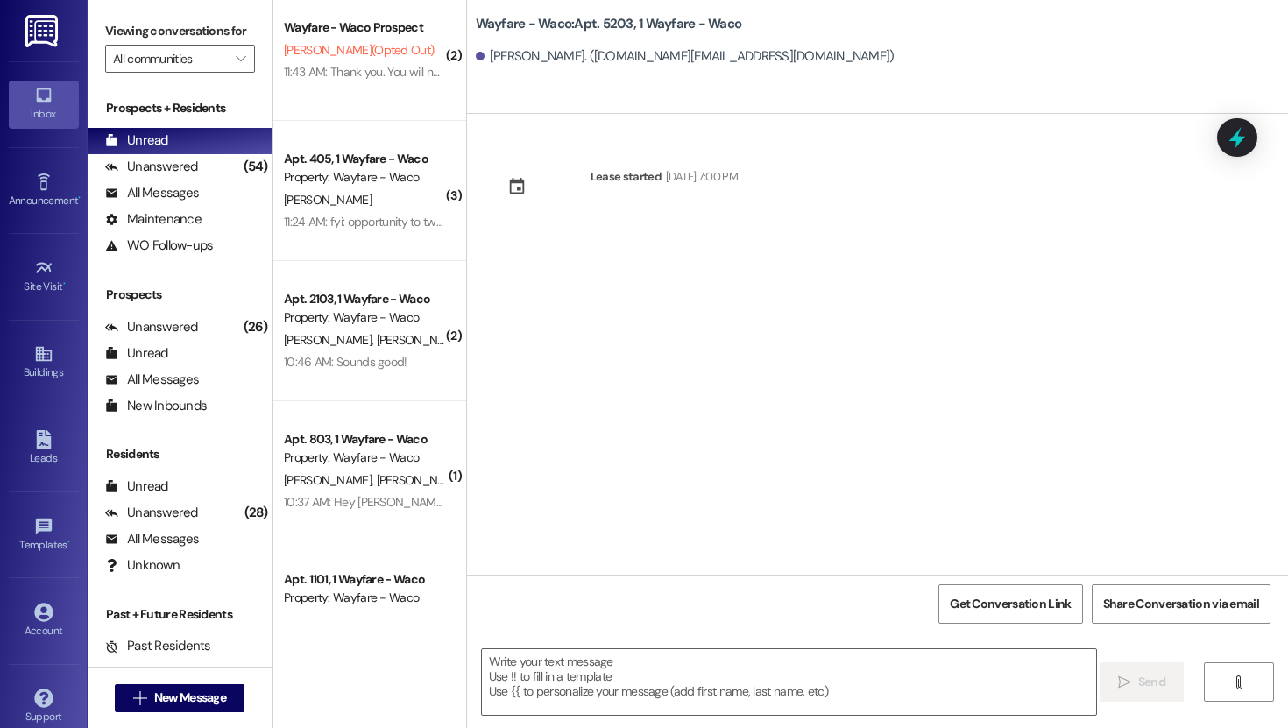
scroll to position [0, 0]
click at [620, 675] on textarea at bounding box center [789, 682] width 614 height 66
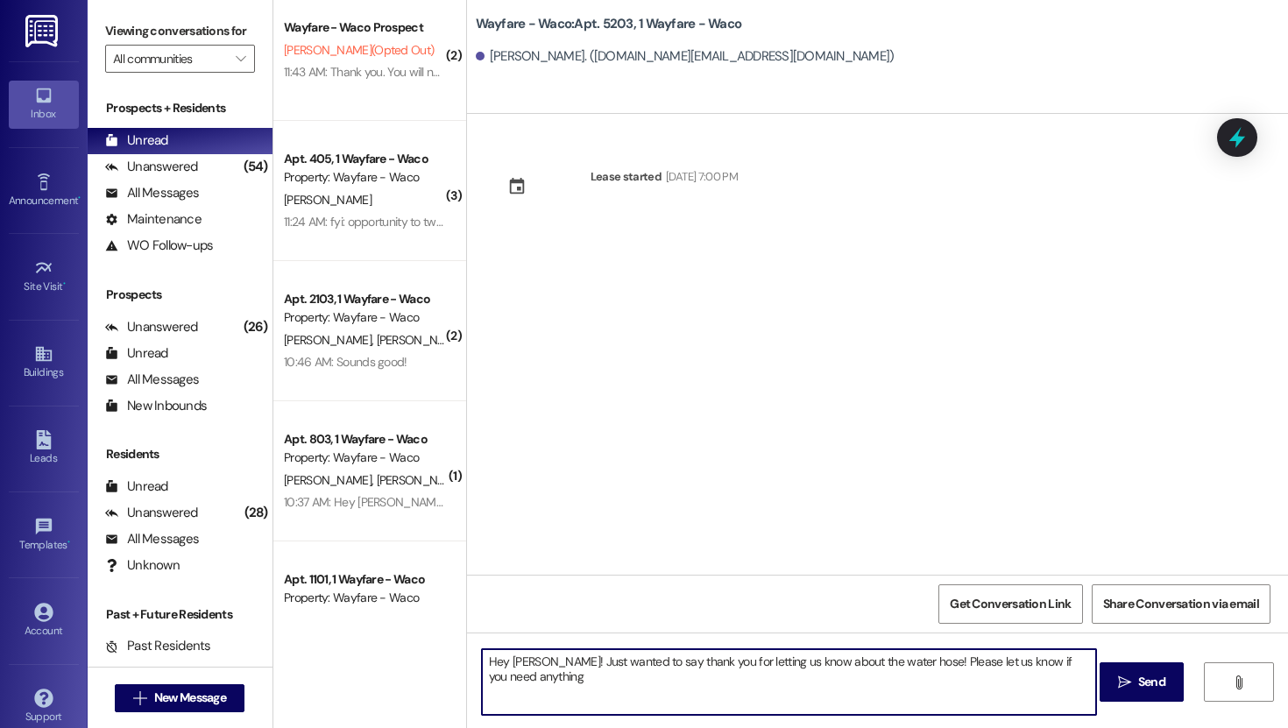
type textarea "Hey [PERSON_NAME]! Just wanted to say thank you for letting us know about the w…"
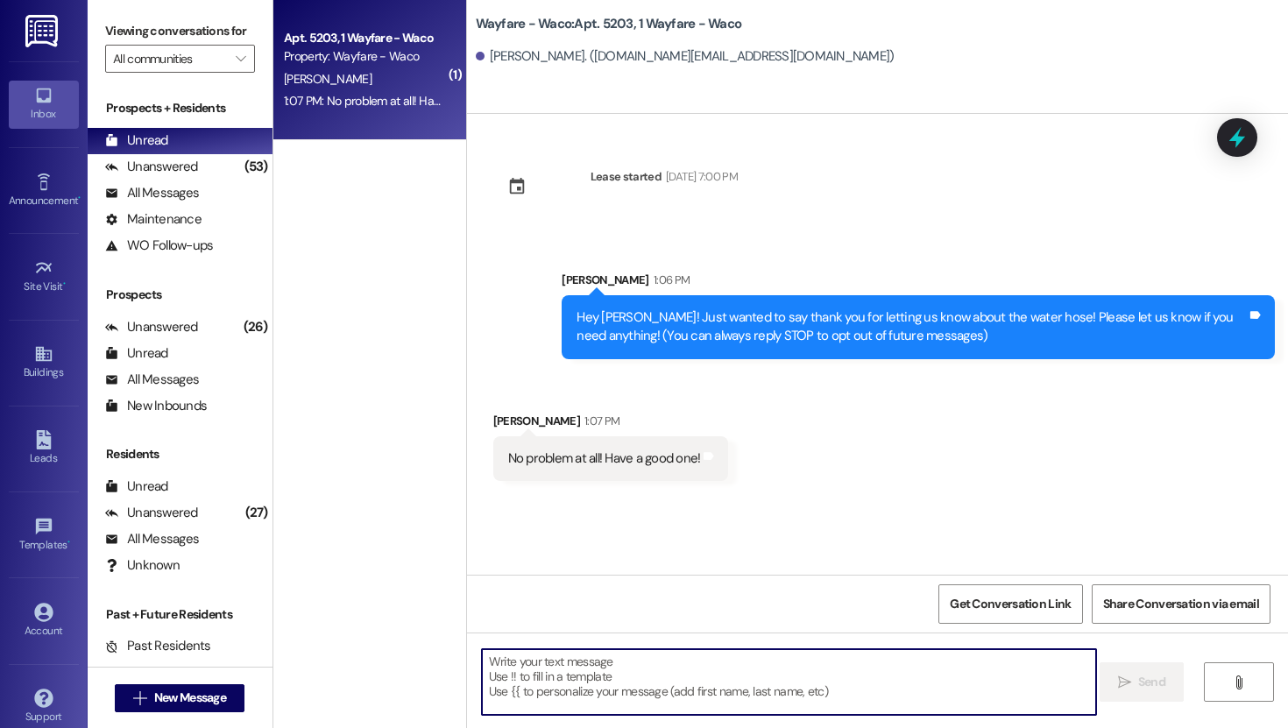
click at [408, 96] on div "1:07 PM: No problem at all! Have a good one! 1:07 PM: No problem at all! Have a…" at bounding box center [396, 101] width 225 height 16
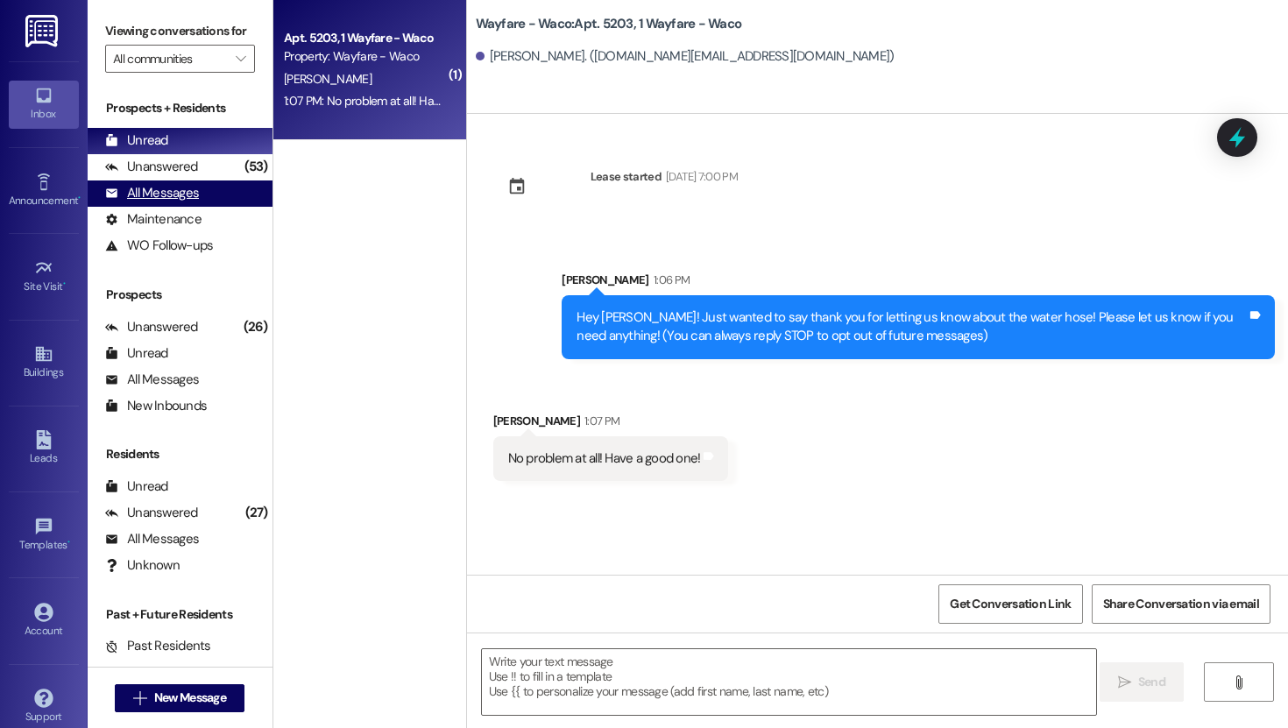
click at [193, 202] on div "All Messages" at bounding box center [152, 193] width 94 height 18
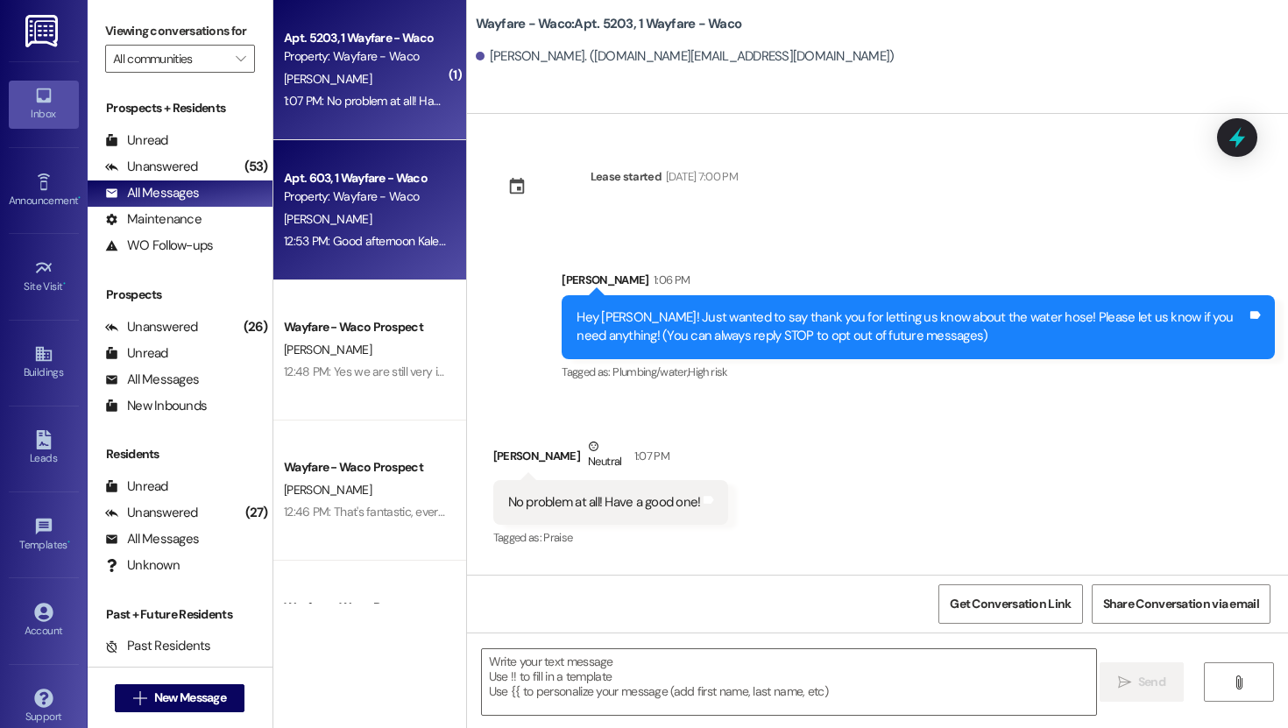
click at [350, 220] on div "[PERSON_NAME]" at bounding box center [365, 220] width 166 height 22
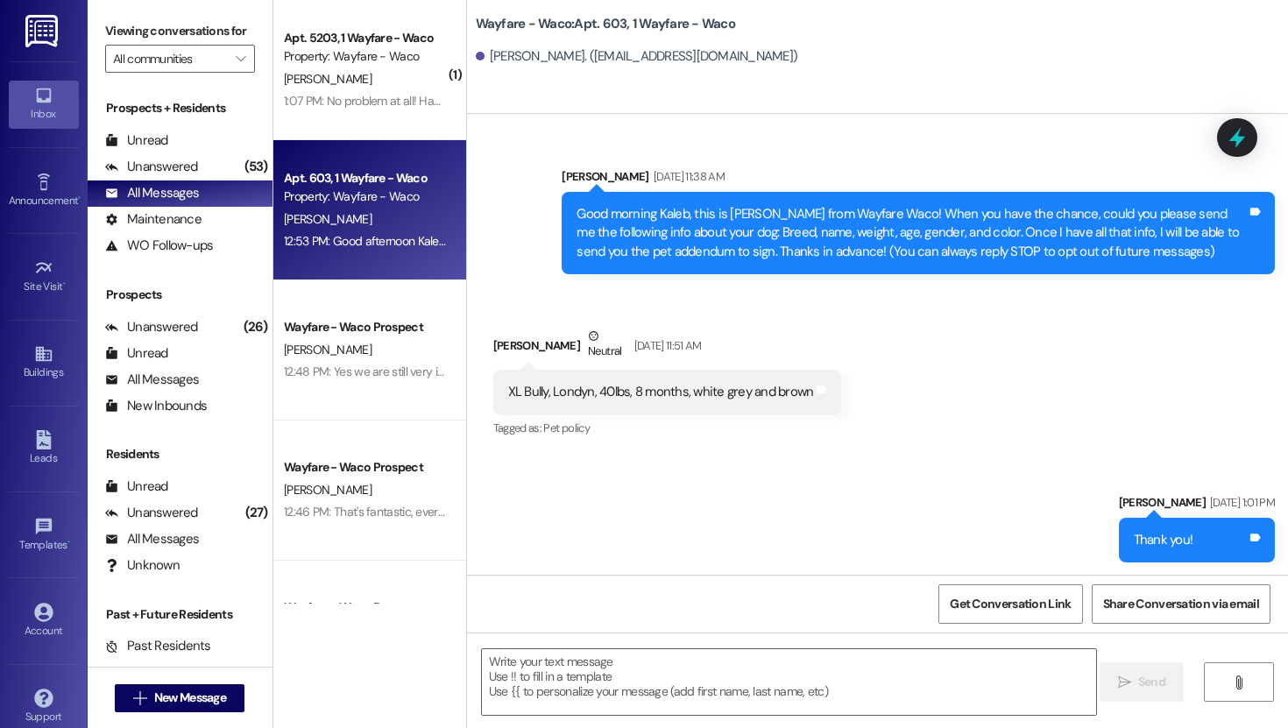
scroll to position [16149, 0]
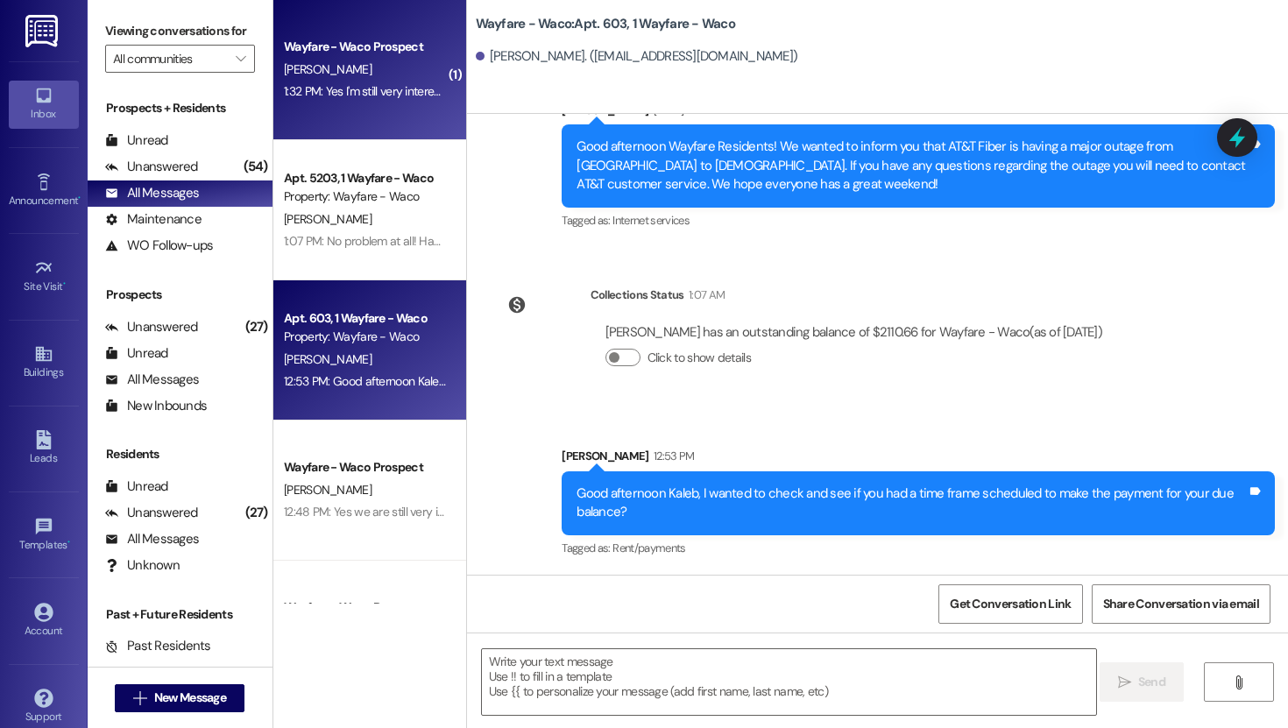
click at [385, 111] on div "Wayfare - Waco Prospect [PERSON_NAME] 1:32 PM: Yes I'm still very interest. I'm…" at bounding box center [369, 70] width 193 height 140
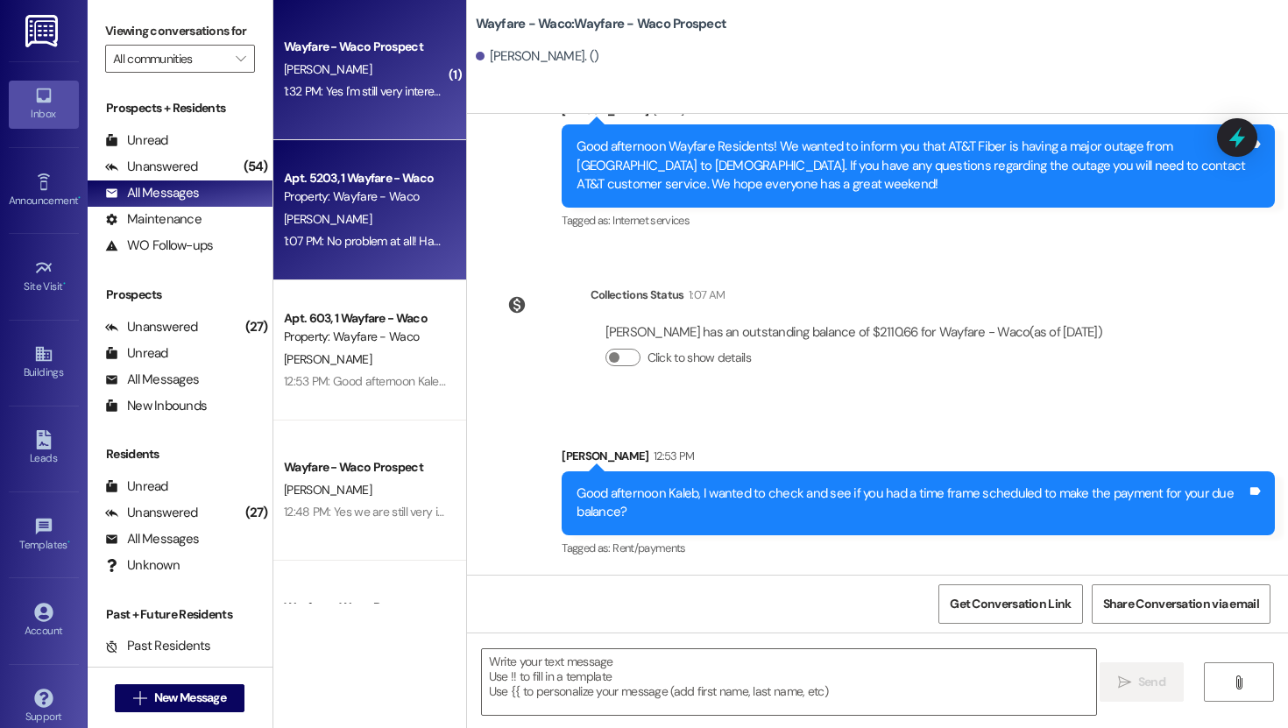
scroll to position [0, 0]
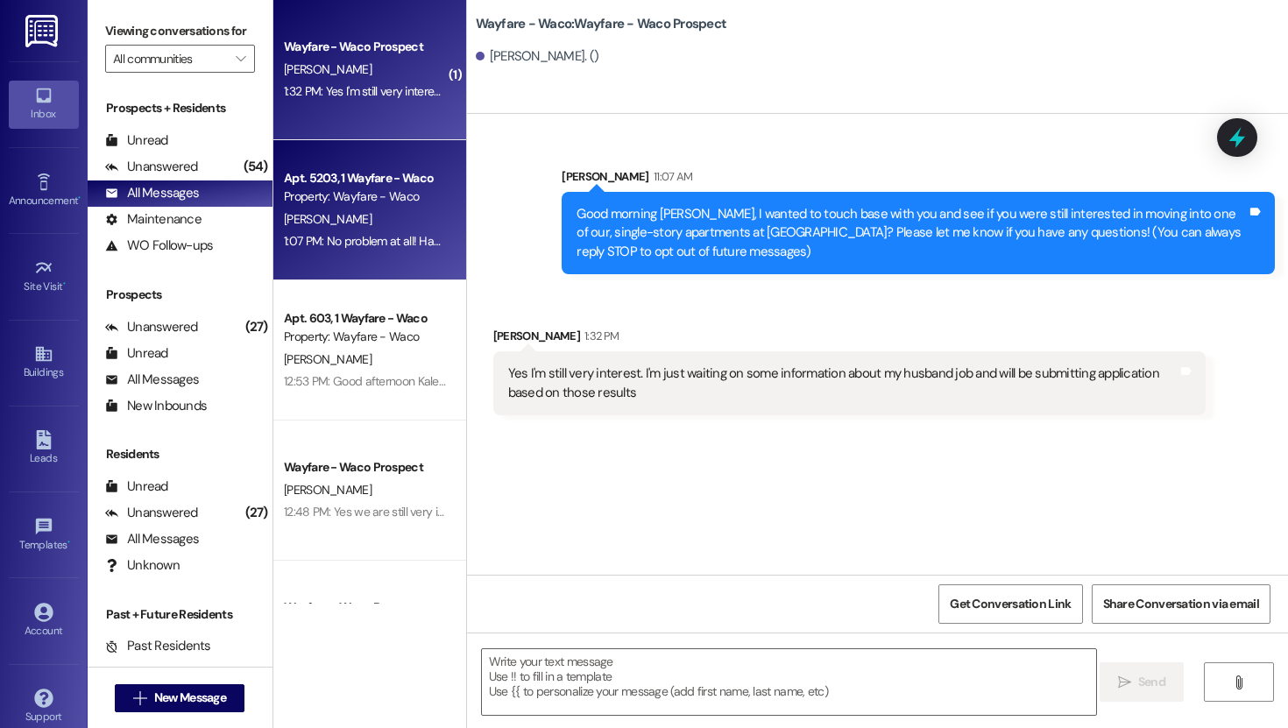
click at [365, 188] on div "Property: Wayfare - Waco" at bounding box center [365, 197] width 162 height 18
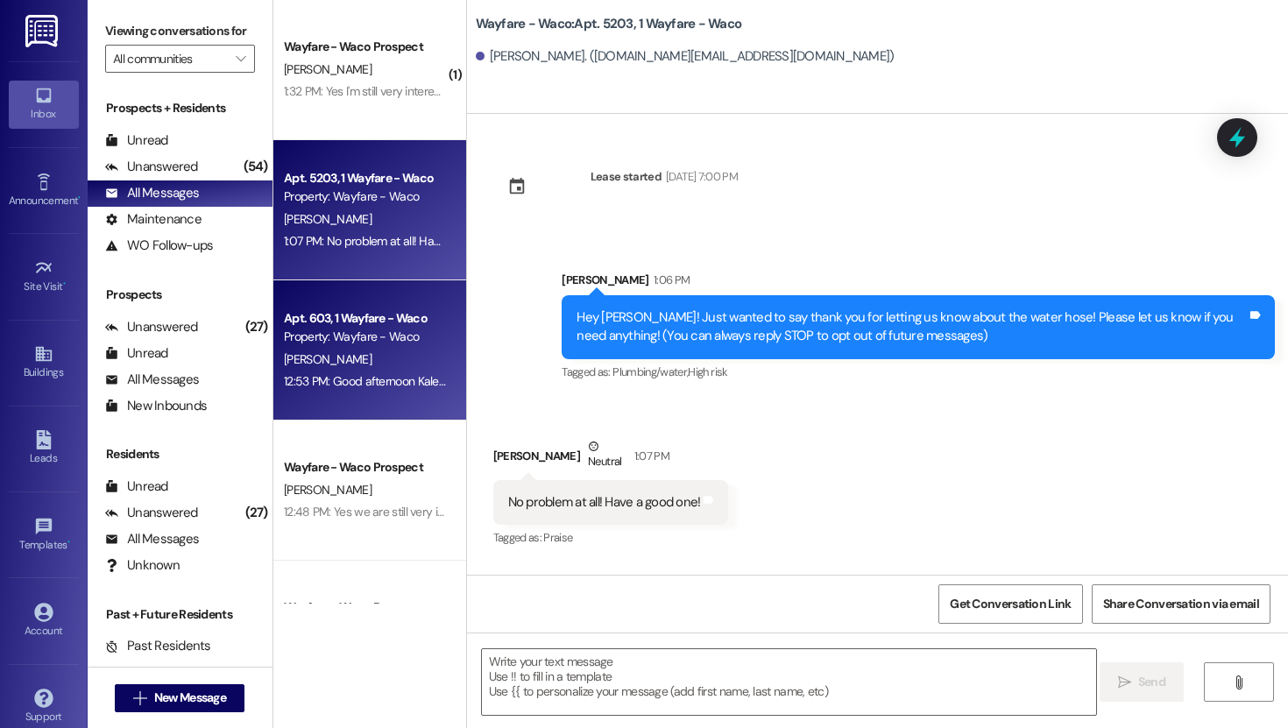
click at [351, 316] on div "Apt. 603, 1 Wayfare - Waco" at bounding box center [365, 318] width 162 height 18
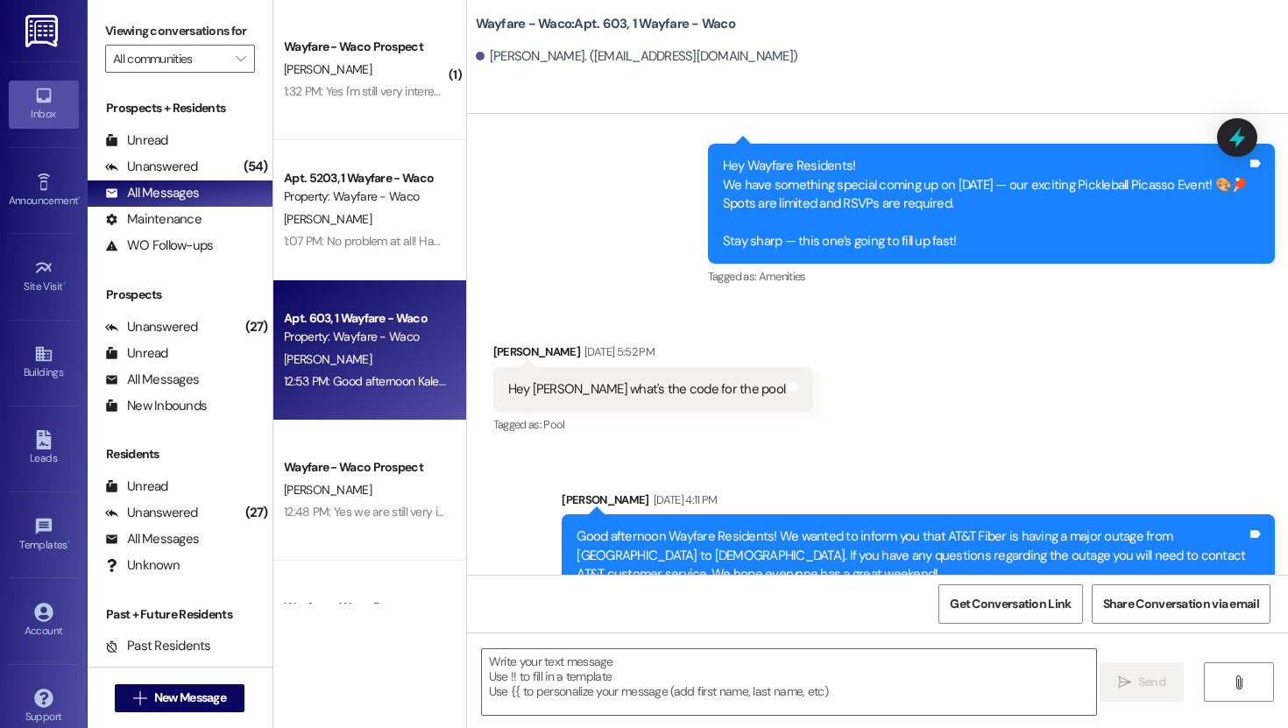
scroll to position [15635, 0]
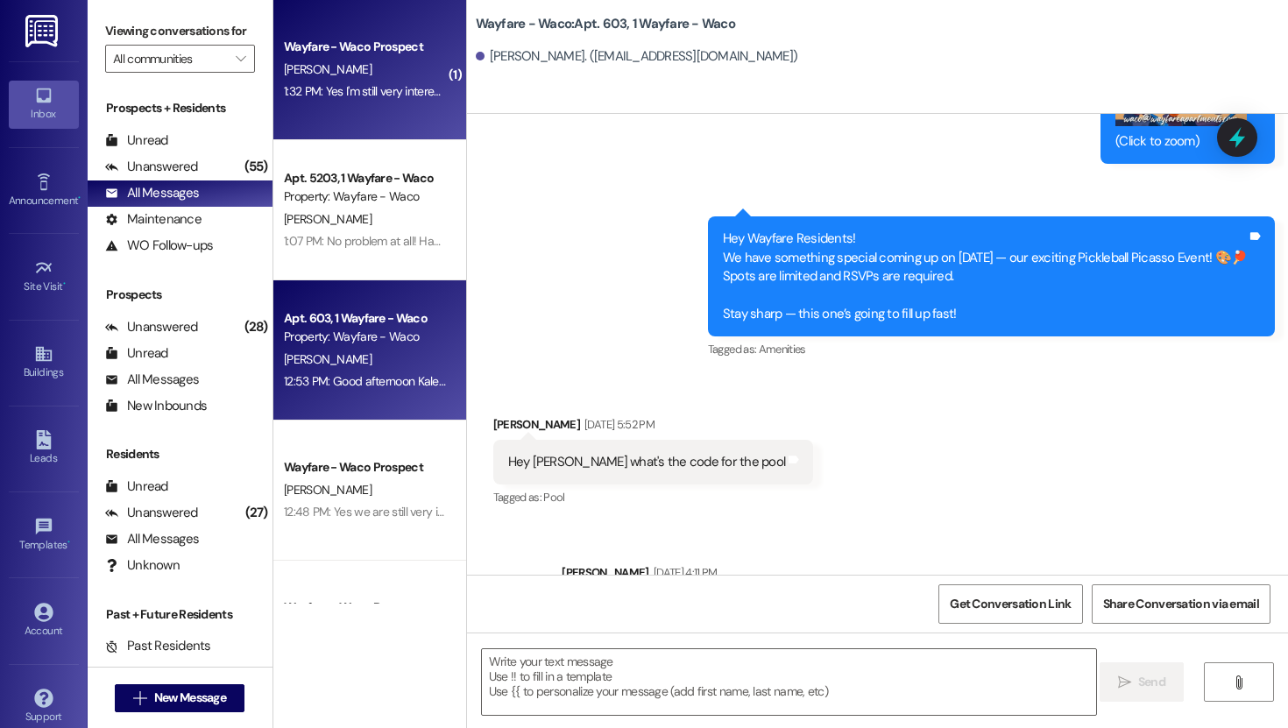
click at [375, 138] on div "Wayfare - Waco Prospect [PERSON_NAME] 1:32 PM: Yes I'm still very interest. I'm…" at bounding box center [369, 70] width 193 height 140
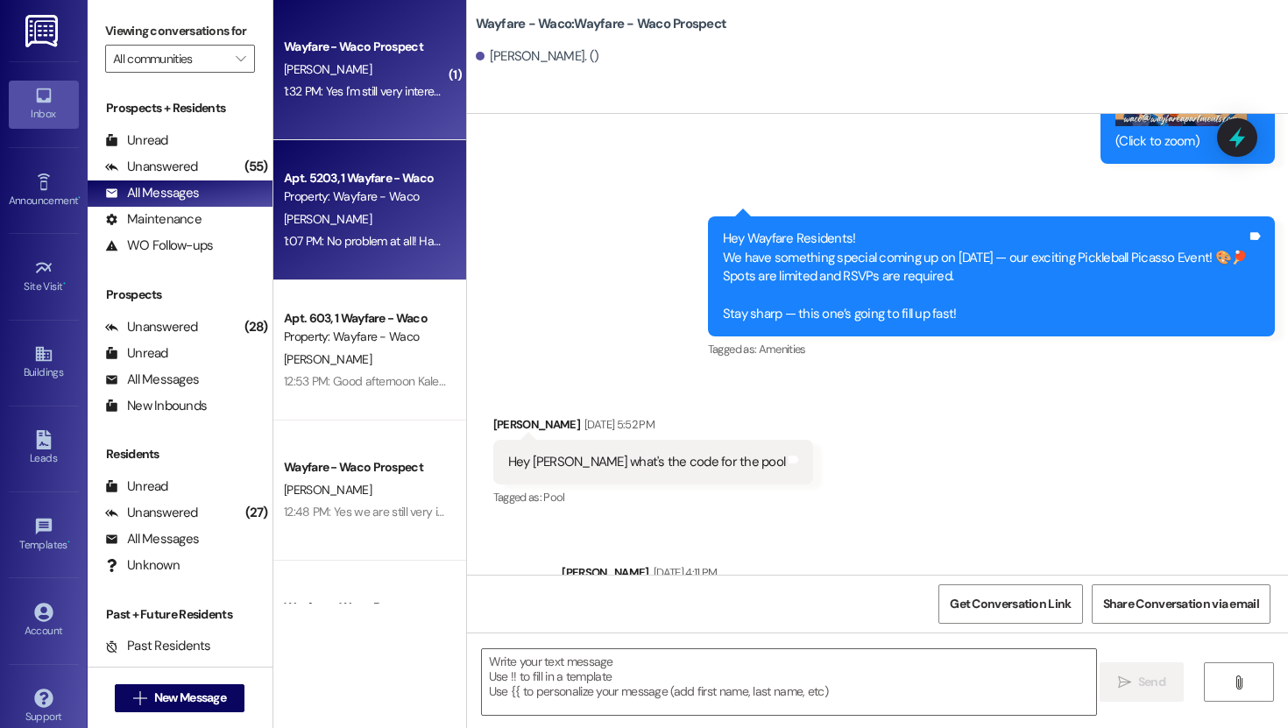
scroll to position [0, 0]
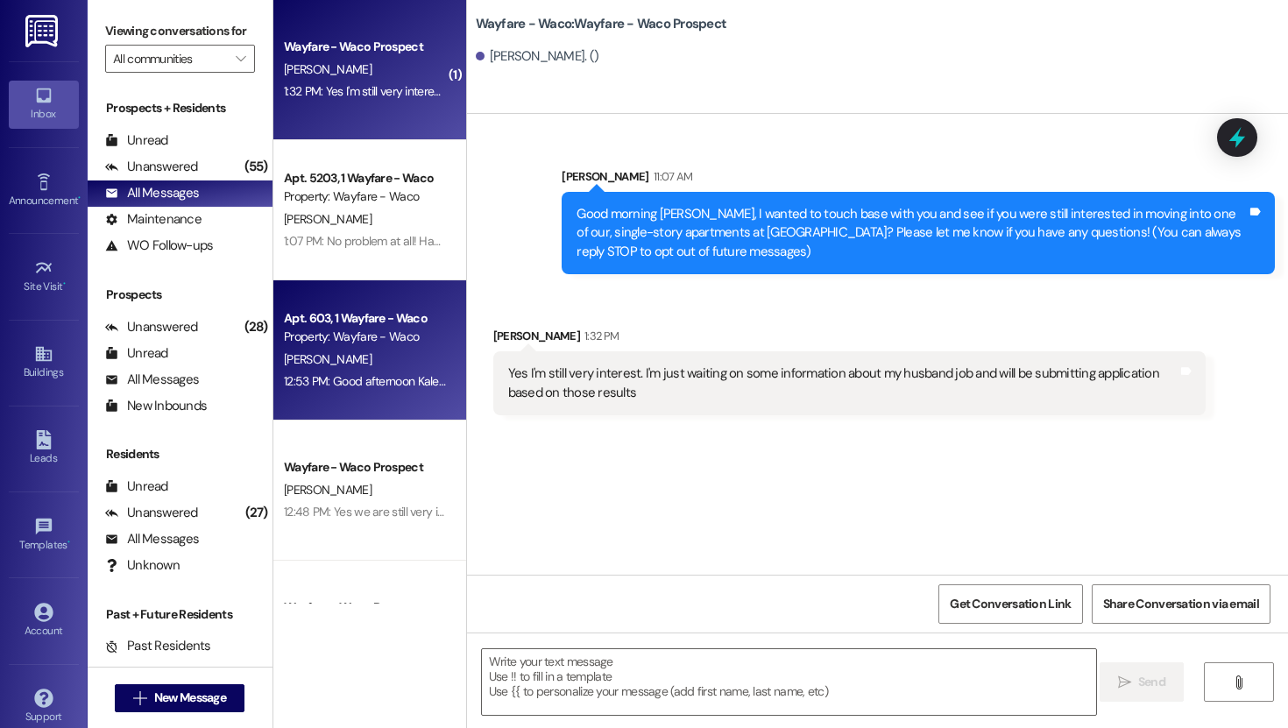
click at [369, 372] on div "12:53 PM: Good afternoon Kaleb, I wanted to check and see if you had a time fra…" at bounding box center [365, 382] width 166 height 22
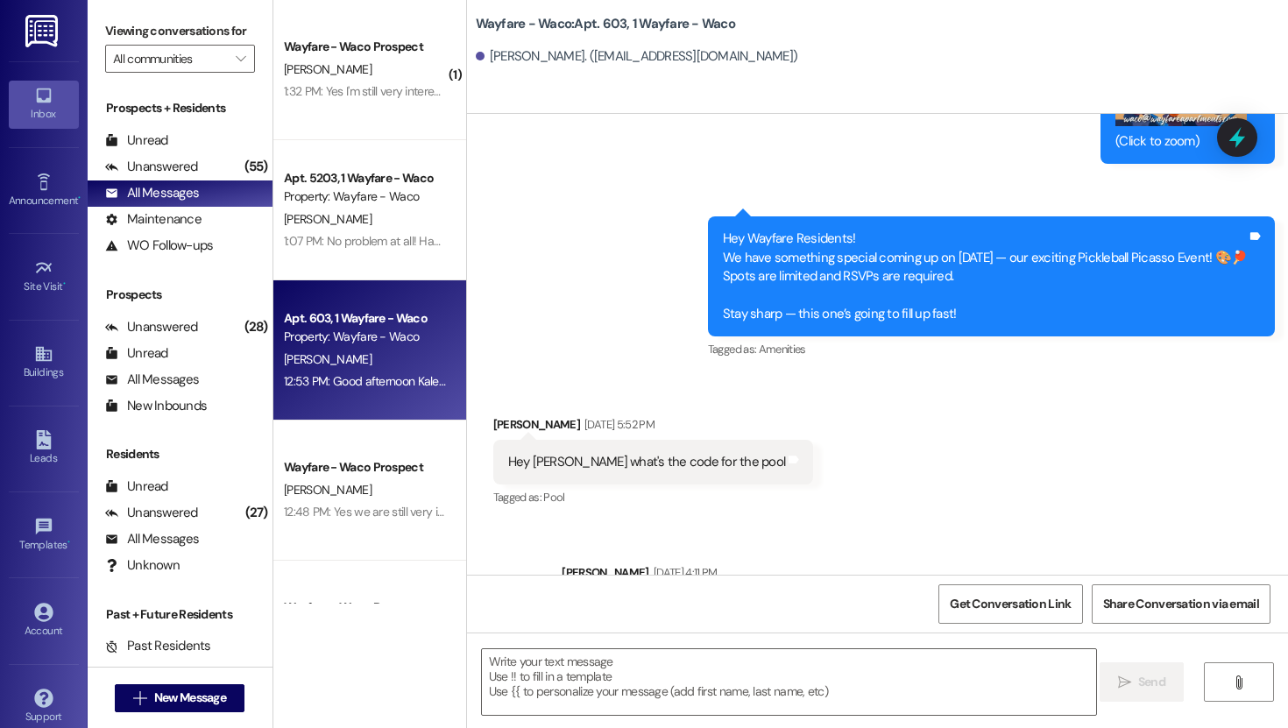
scroll to position [16149, 0]
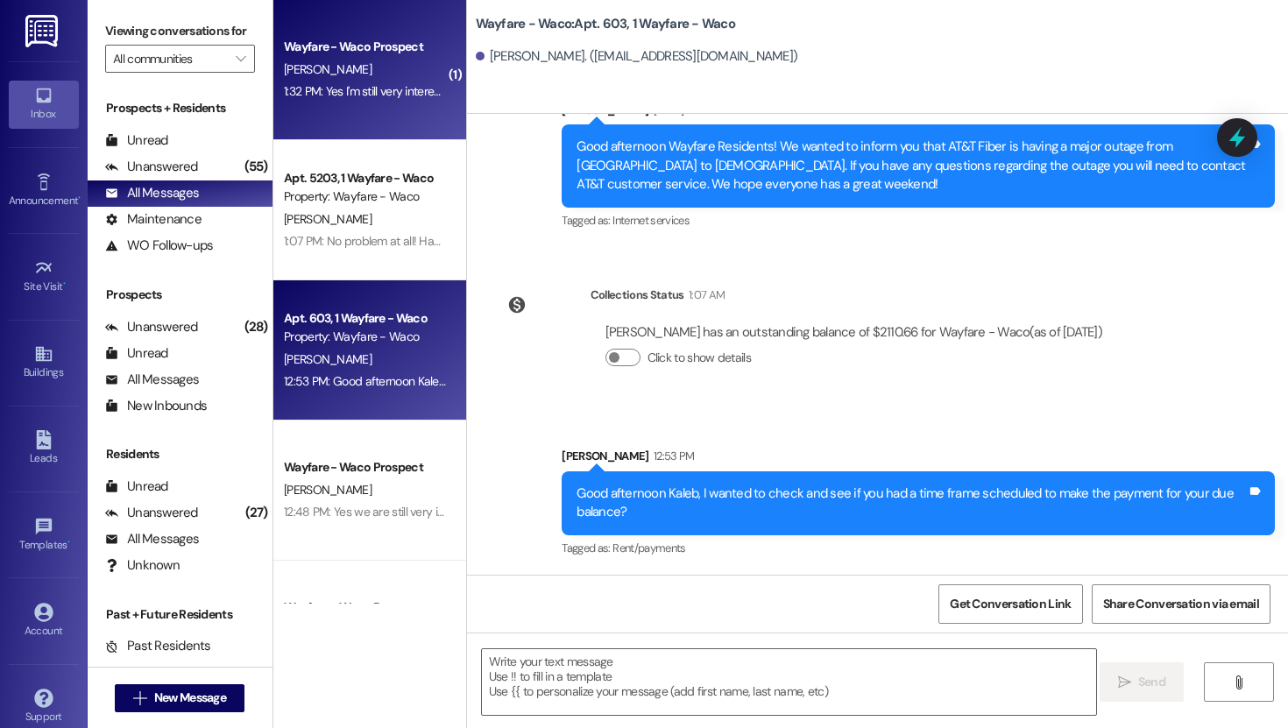
click at [362, 138] on div "Wayfare - Waco Prospect [PERSON_NAME] 1:32 PM: Yes I'm still very interest. I'm…" at bounding box center [369, 70] width 193 height 140
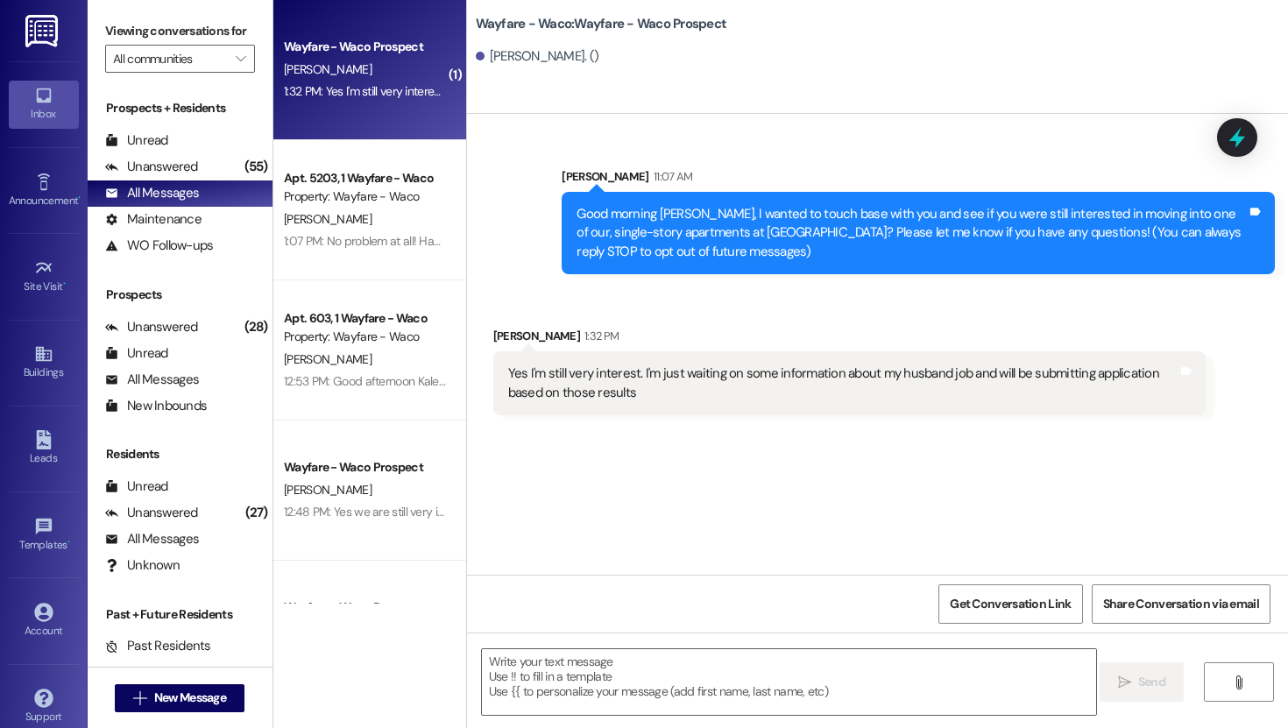
scroll to position [0, 0]
